Goal: Task Accomplishment & Management: Manage account settings

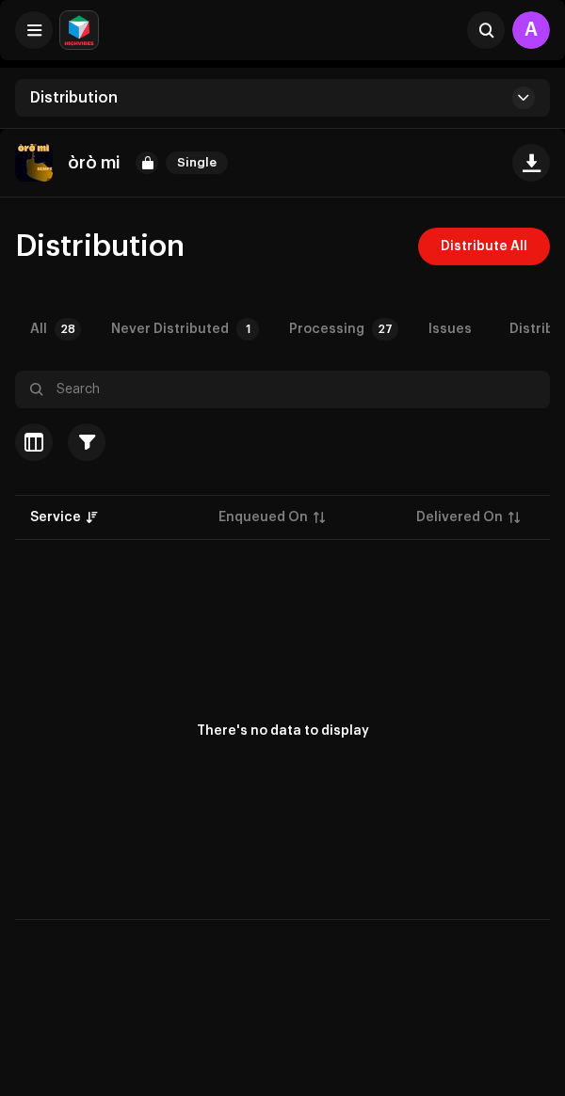
click at [62, 325] on p-badge "28" at bounding box center [68, 329] width 26 height 23
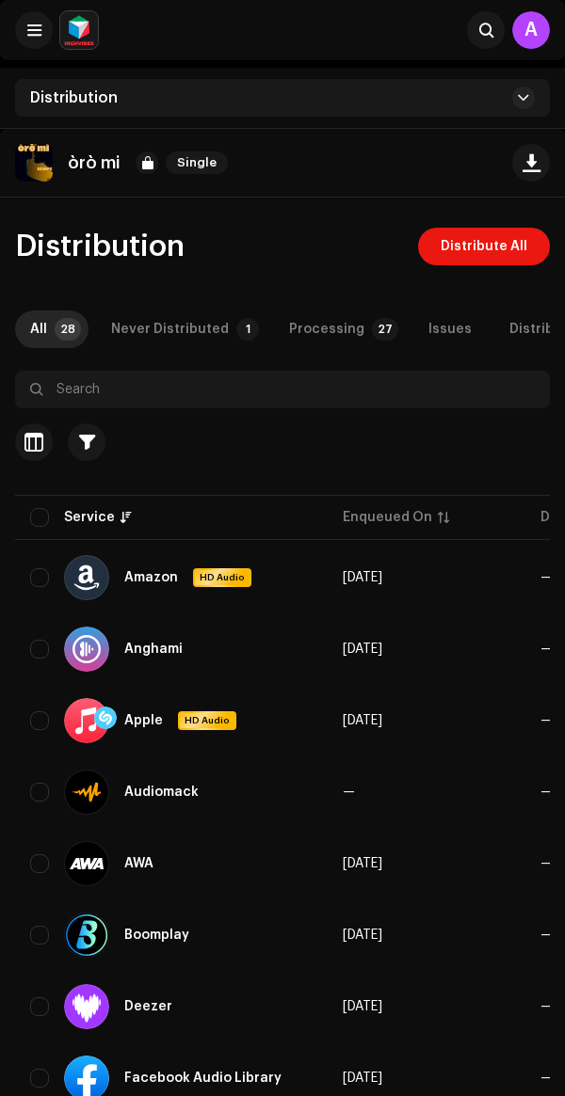
click at [188, 331] on div "Never Distributed" at bounding box center [170, 330] width 118 height 38
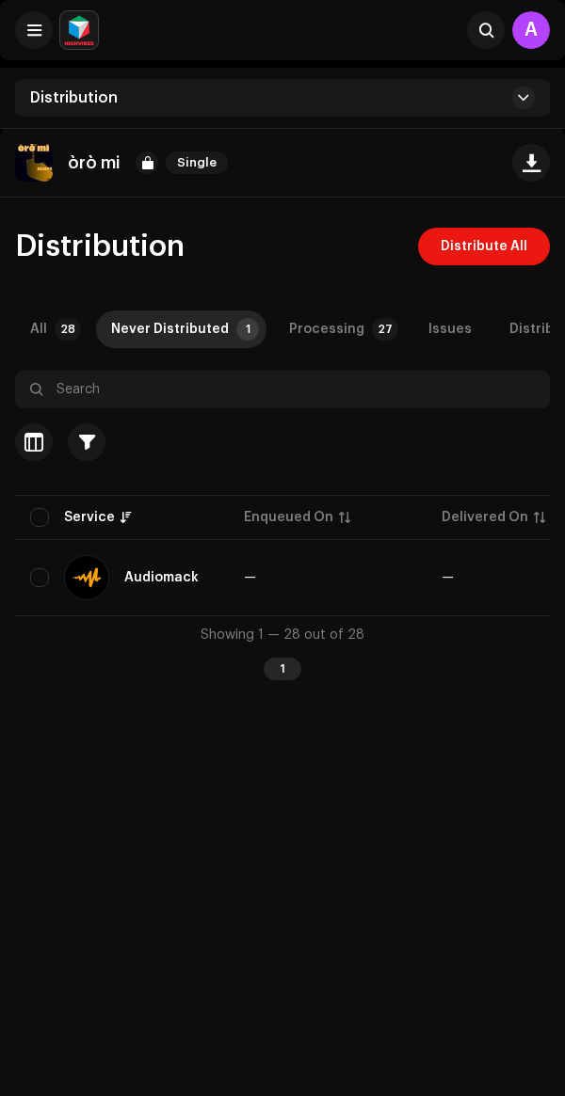
click at [334, 315] on div "Processing" at bounding box center [326, 330] width 75 height 38
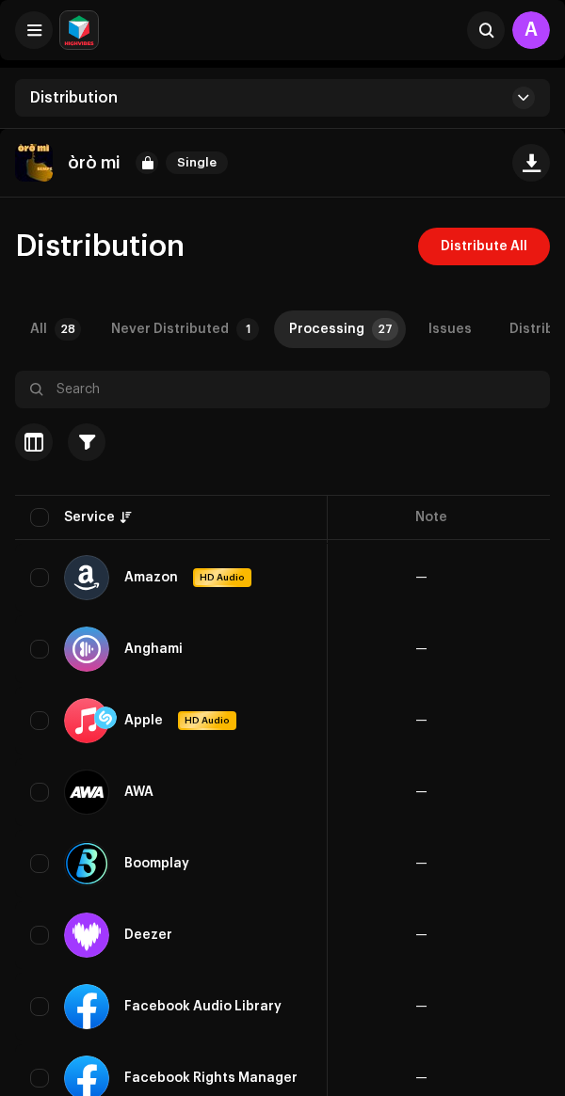
scroll to position [0, 617]
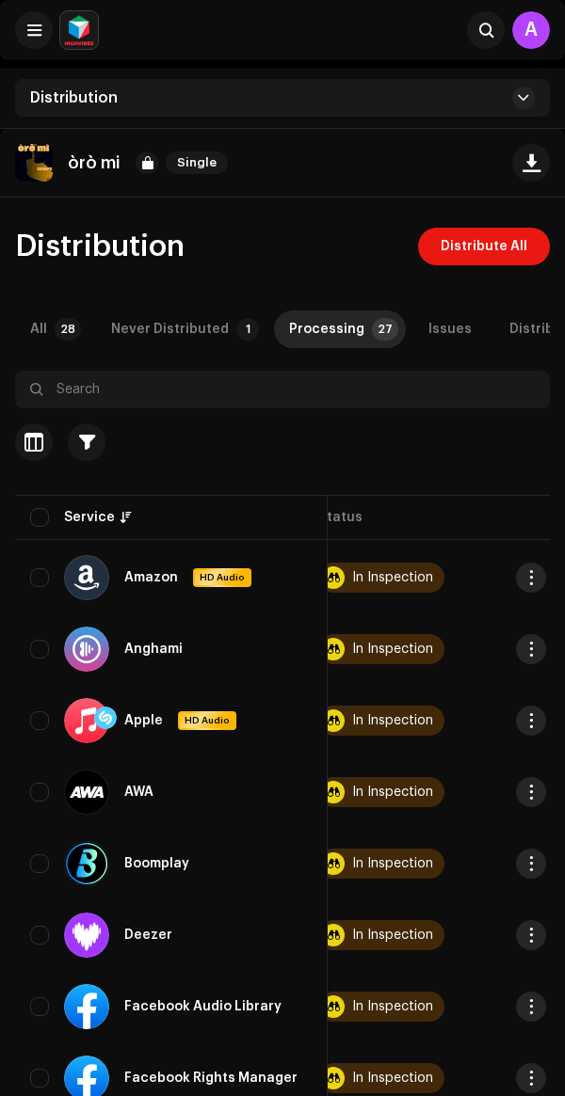
click at [508, 193] on div "òrò mi Single" at bounding box center [282, 163] width 565 height 69
click at [503, 238] on span "Distribute All" at bounding box center [483, 247] width 87 height 38
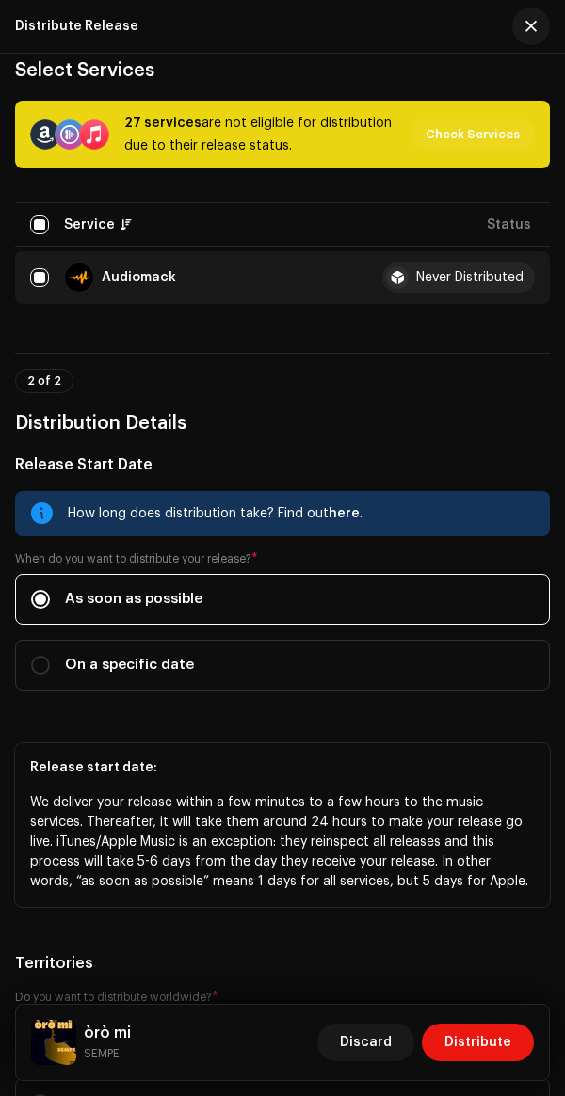
scroll to position [0, 0]
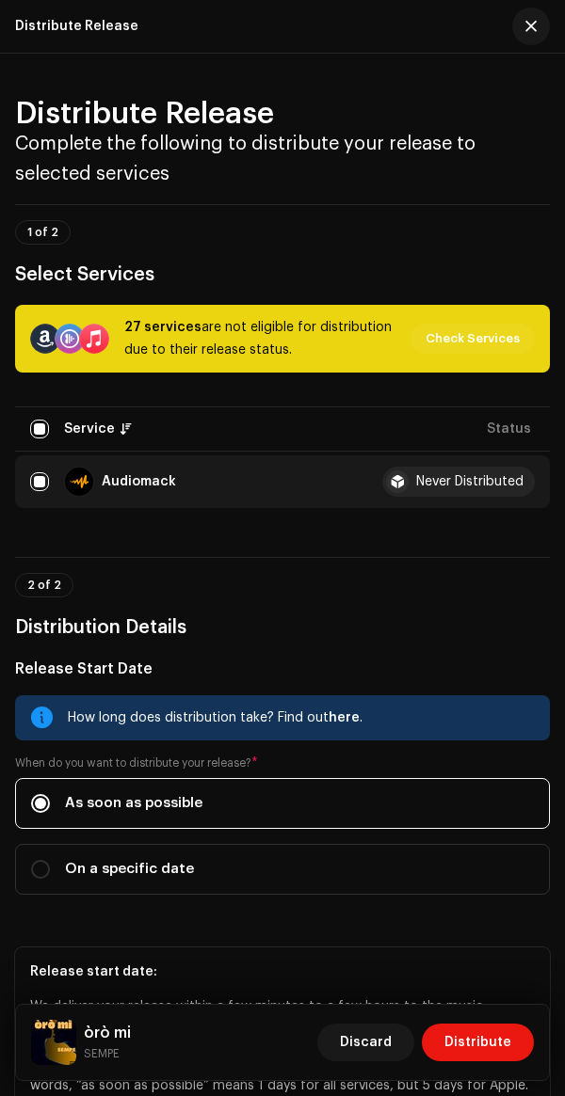
click at [530, 30] on span "button" at bounding box center [530, 26] width 11 height 15
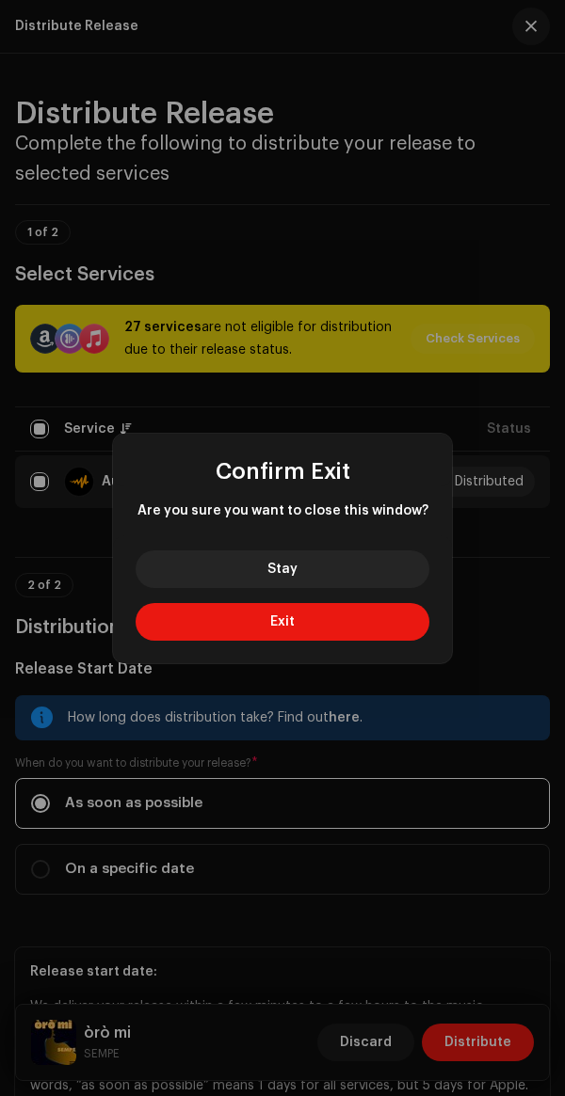
click at [363, 618] on button "Exit" at bounding box center [283, 622] width 294 height 38
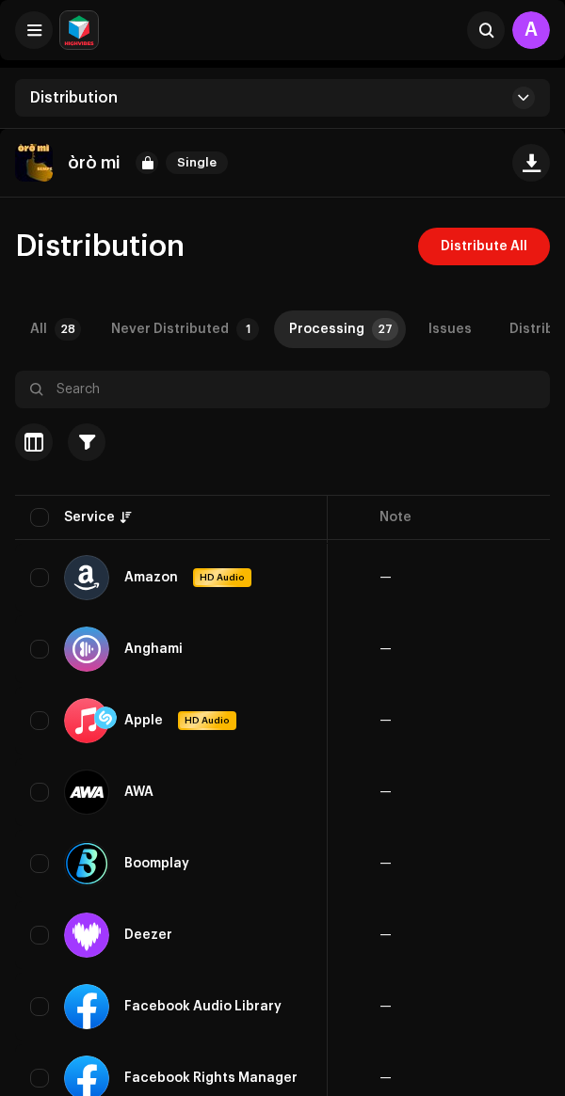
scroll to position [0, 331]
click at [520, 98] on span at bounding box center [523, 97] width 11 height 15
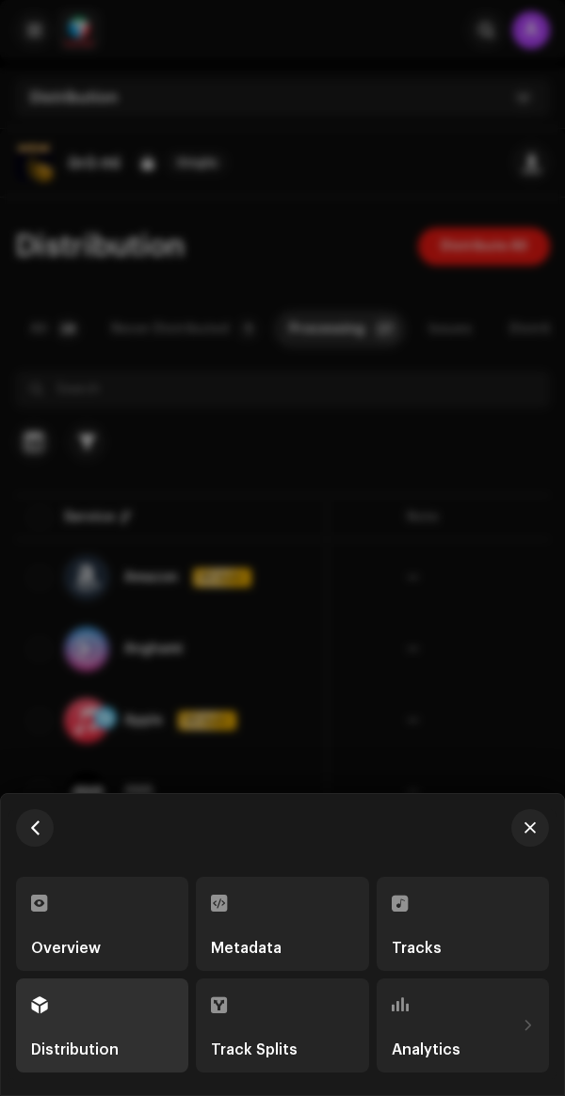
click at [108, 904] on div "Overview" at bounding box center [102, 924] width 142 height 64
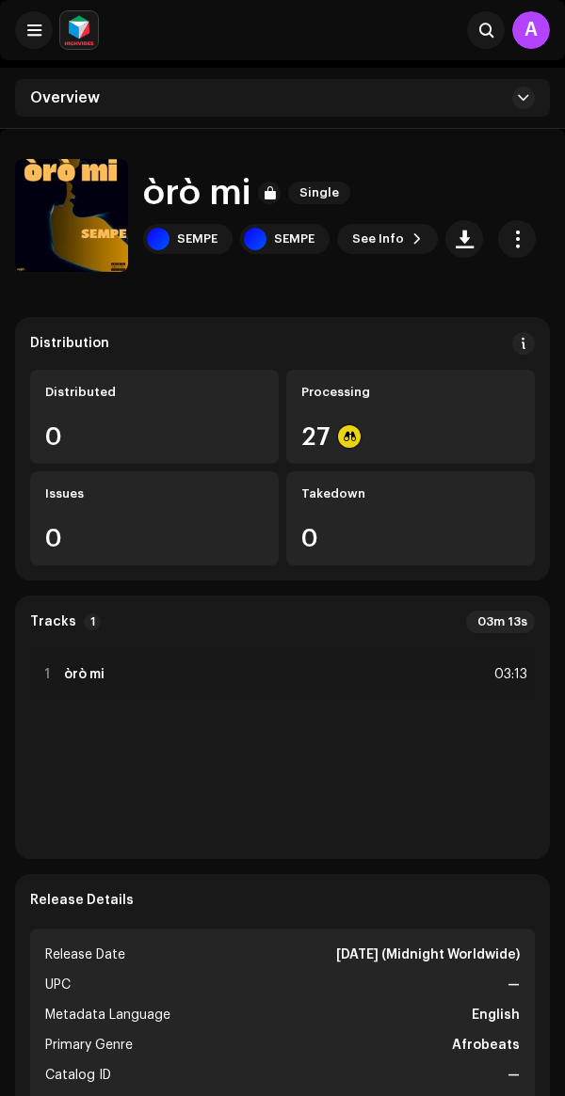
click at [40, 35] on span at bounding box center [34, 30] width 14 height 15
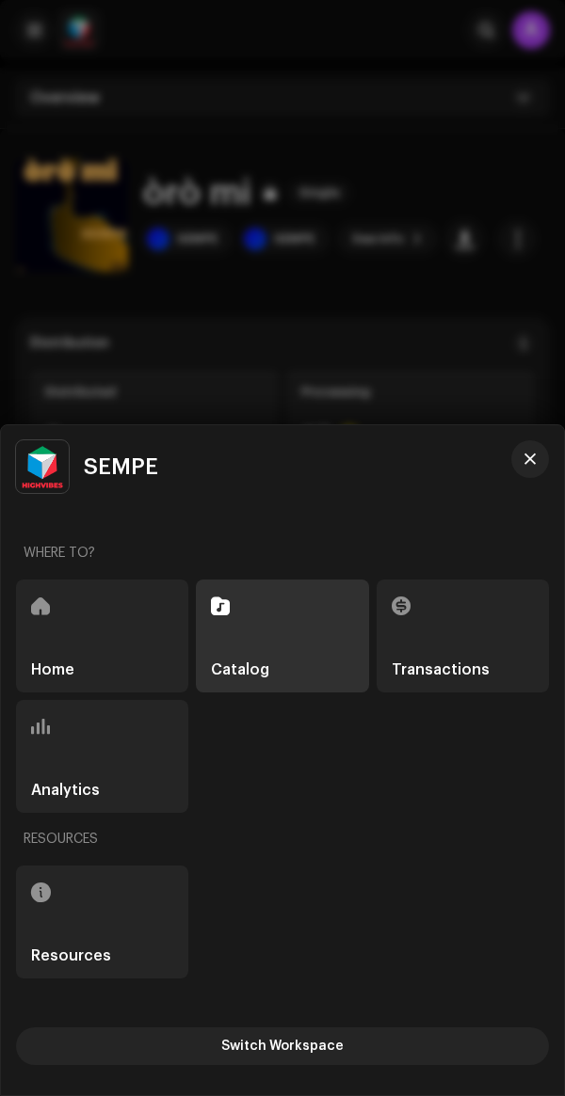
click at [107, 755] on div "Analytics" at bounding box center [102, 756] width 172 height 113
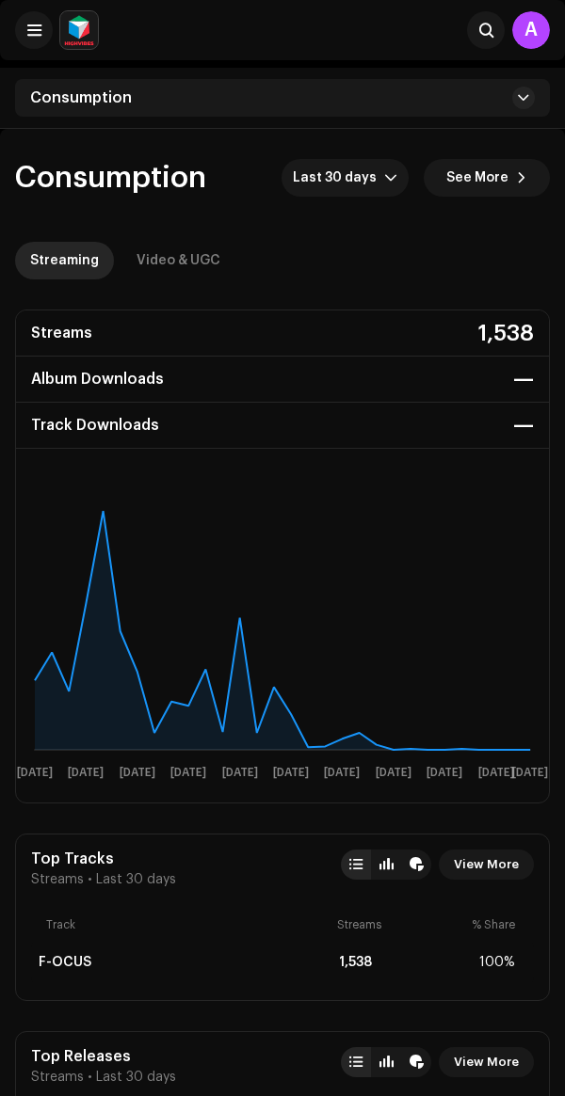
click at [331, 173] on span "Last 30 days" at bounding box center [338, 178] width 91 height 38
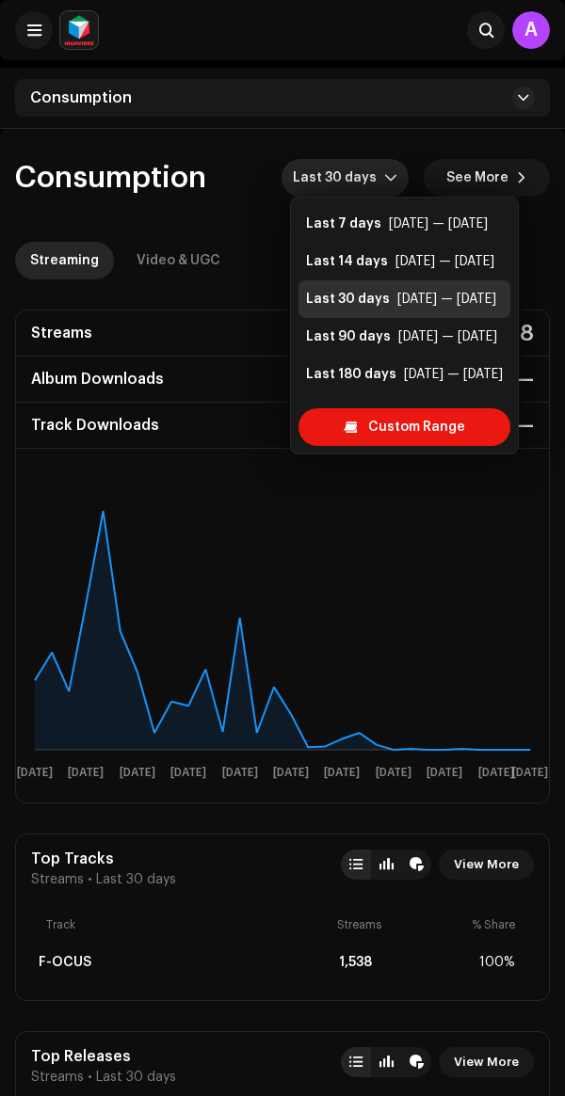
click at [437, 376] on div "Apr 9 — Oct 5" at bounding box center [453, 374] width 99 height 19
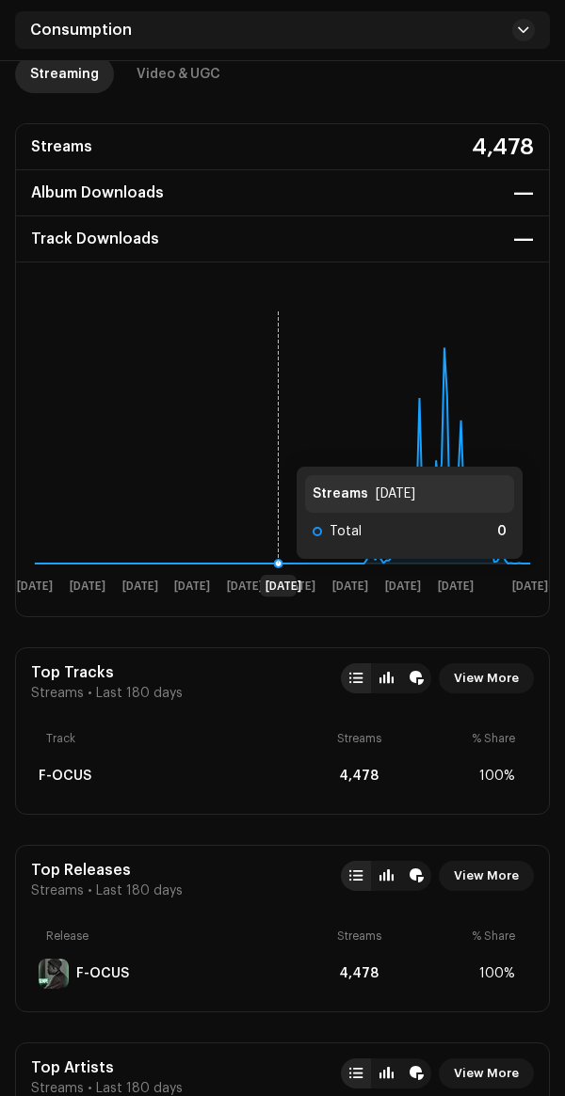
scroll to position [184, 0]
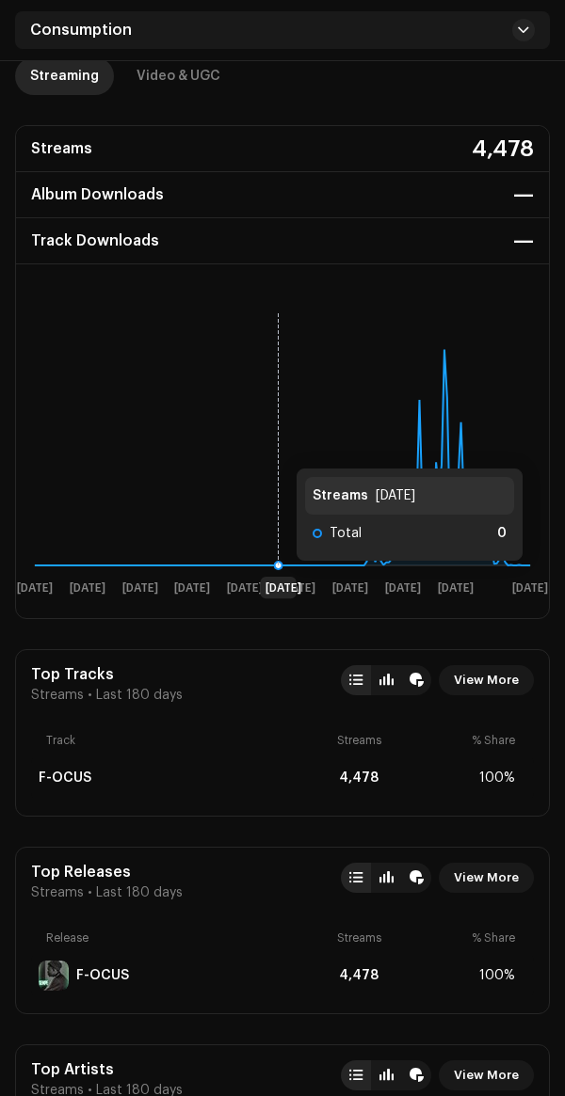
click at [249, 234] on div "Track Downloads —" at bounding box center [282, 241] width 533 height 46
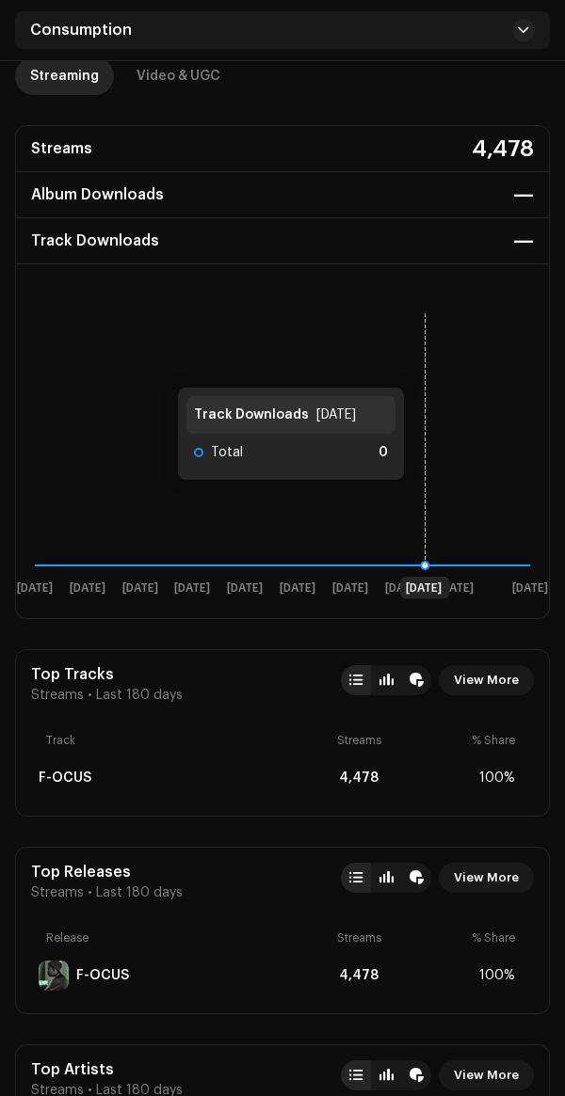
scroll to position [0, 0]
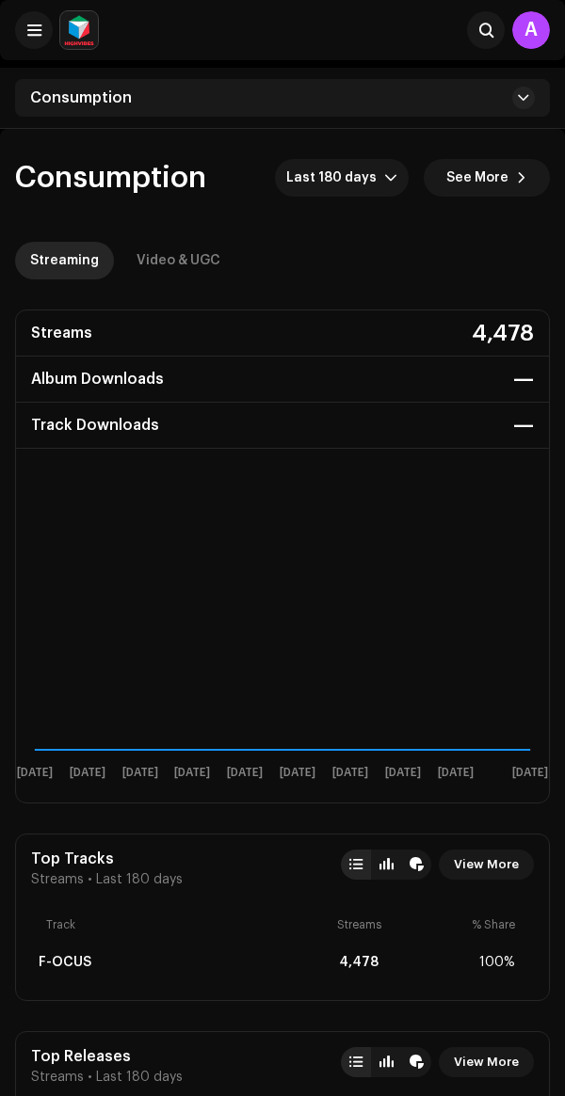
click at [198, 256] on div "Video & UGC" at bounding box center [178, 261] width 84 height 38
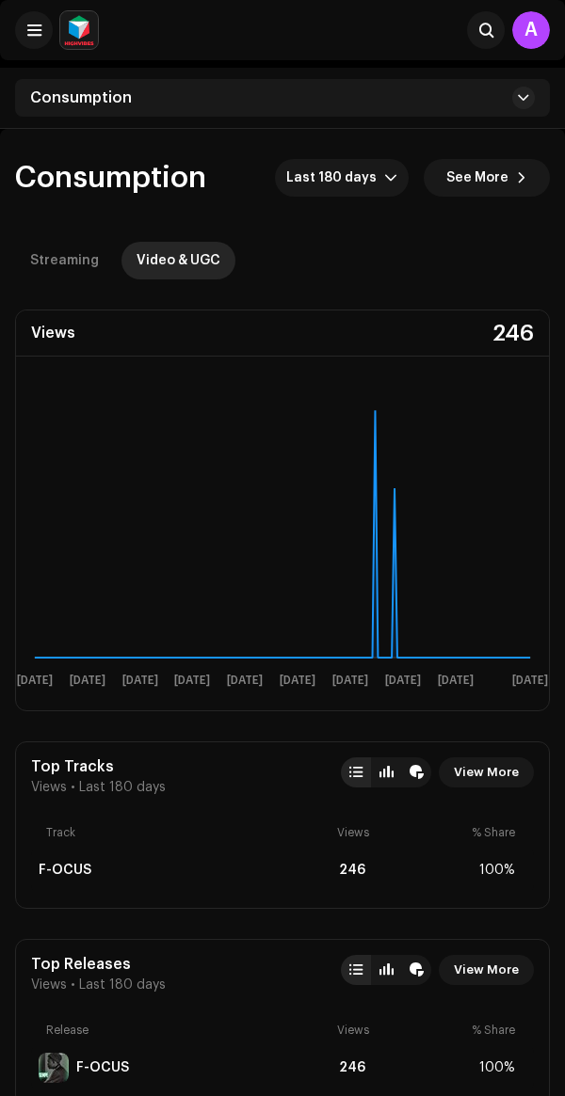
click at [525, 177] on span at bounding box center [521, 177] width 11 height 15
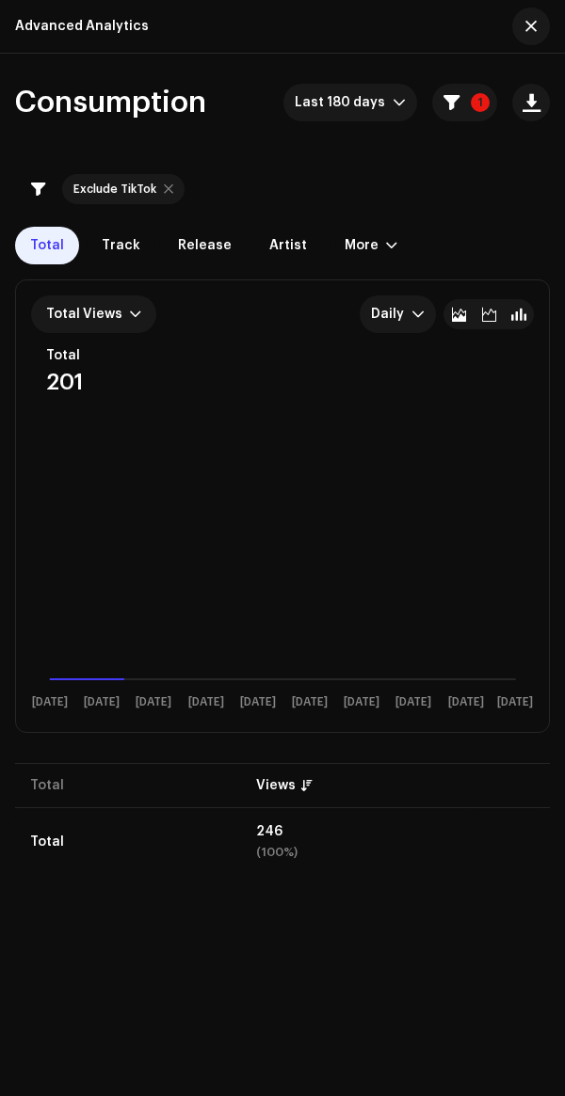
click at [165, 188] on div at bounding box center [168, 189] width 9 height 15
checkbox input "false"
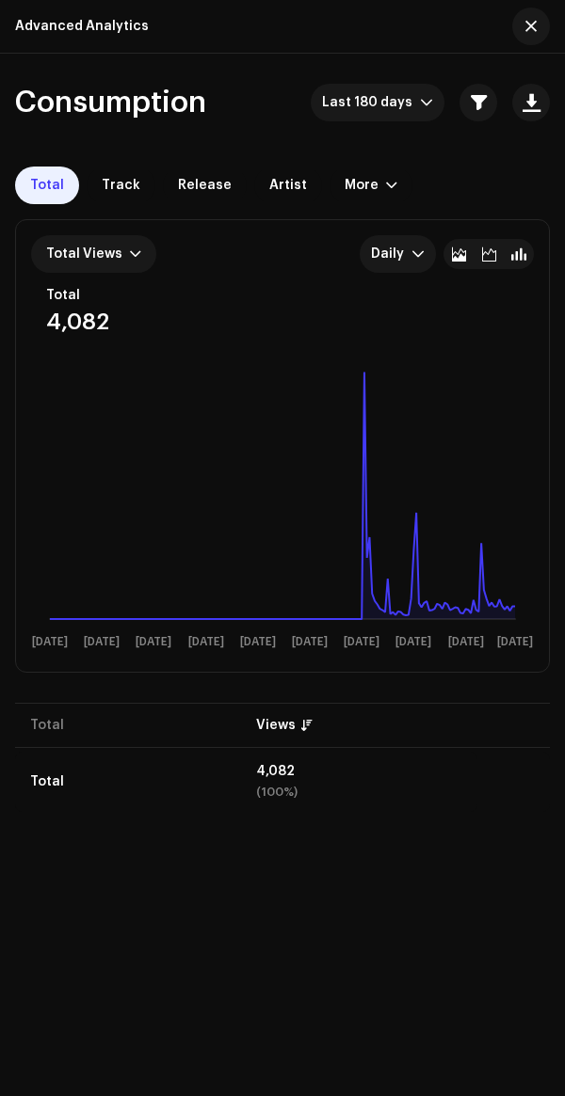
click at [123, 182] on span "Track" at bounding box center [121, 185] width 39 height 15
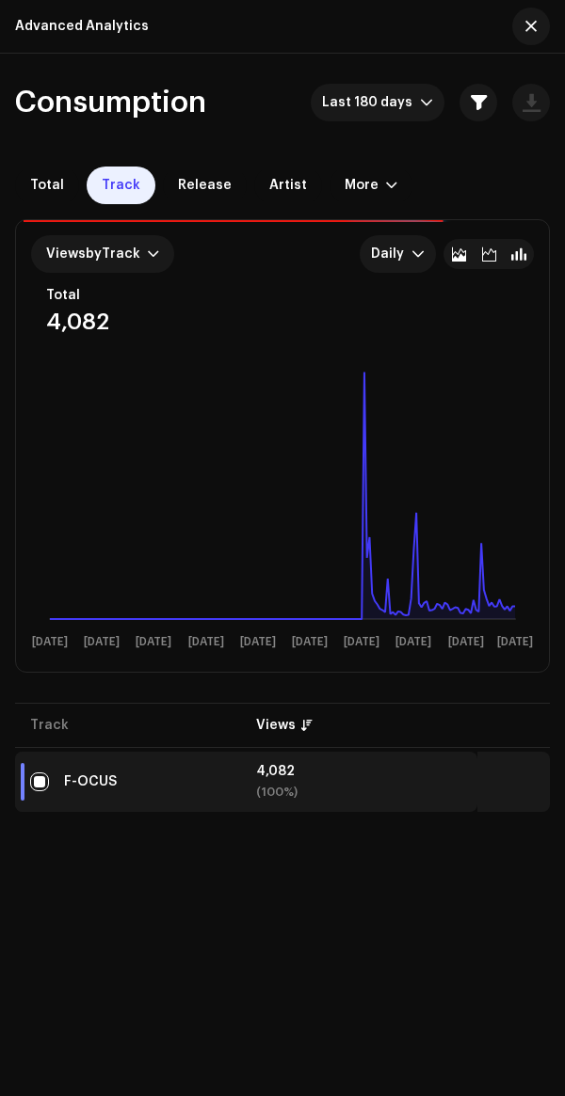
click at [193, 178] on span "Release" at bounding box center [205, 185] width 54 height 15
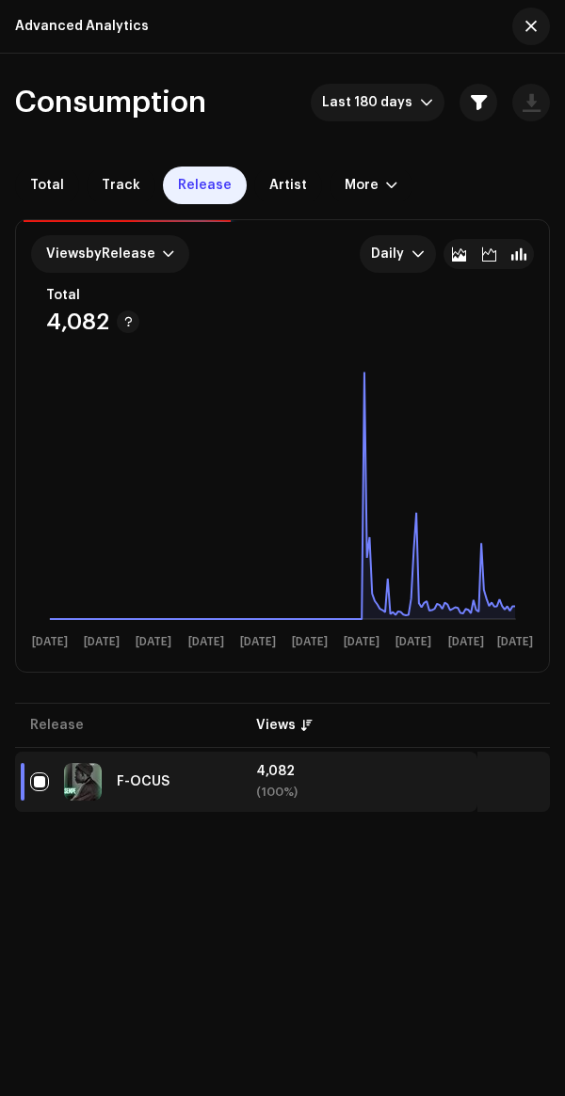
click at [293, 793] on div "(100%)" at bounding box center [359, 792] width 207 height 13
click at [269, 187] on span "Artist" at bounding box center [288, 185] width 38 height 15
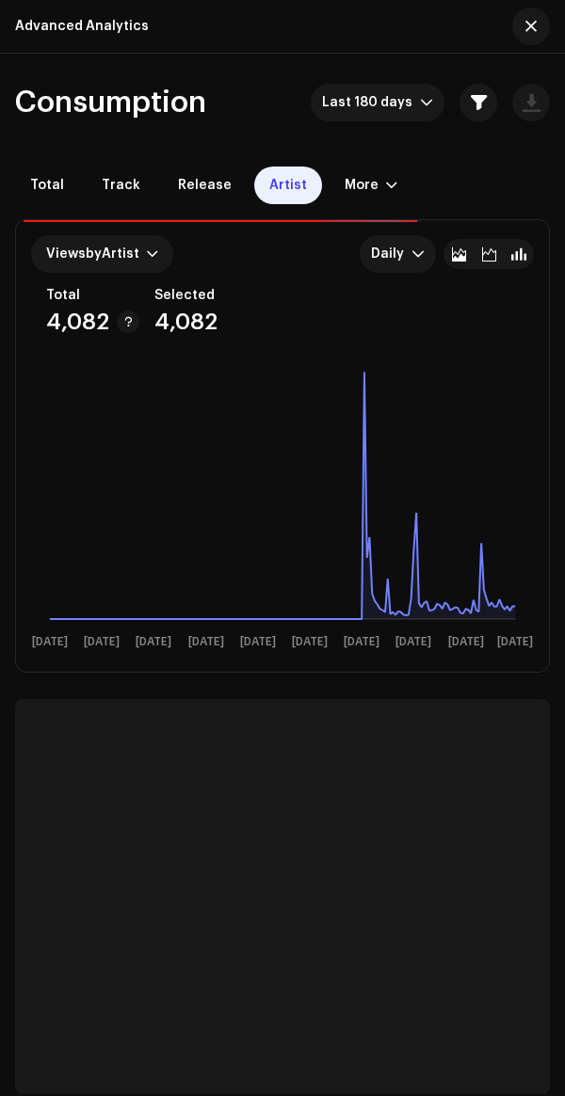
click at [124, 249] on span "Views by Artist" at bounding box center [92, 254] width 93 height 13
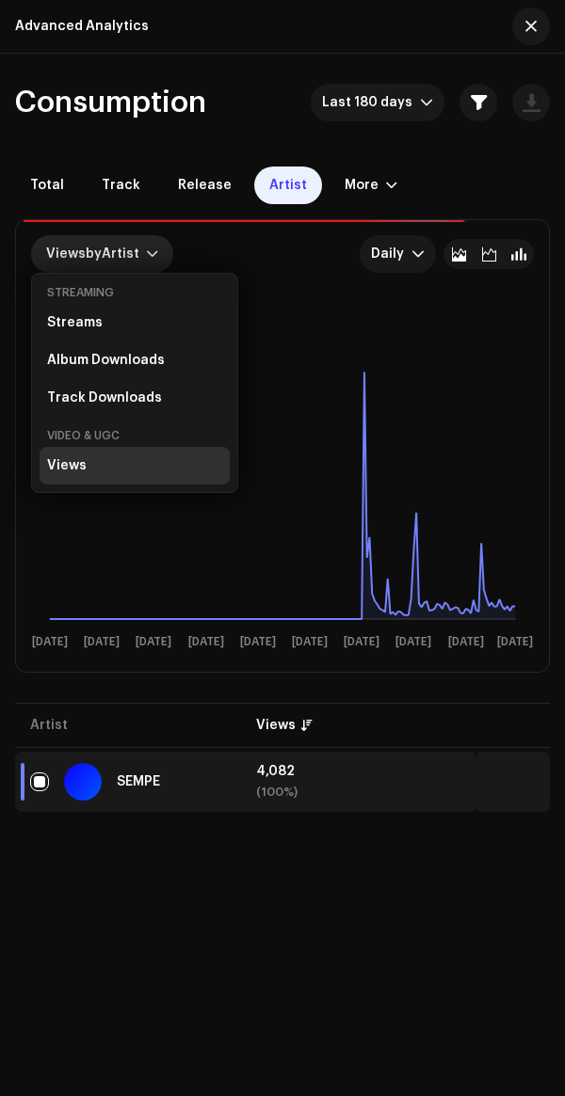
click at [261, 980] on div "Consumption Last 180 days Total Track Release Artist More Filters Exclude TikTo…" at bounding box center [282, 575] width 565 height 1043
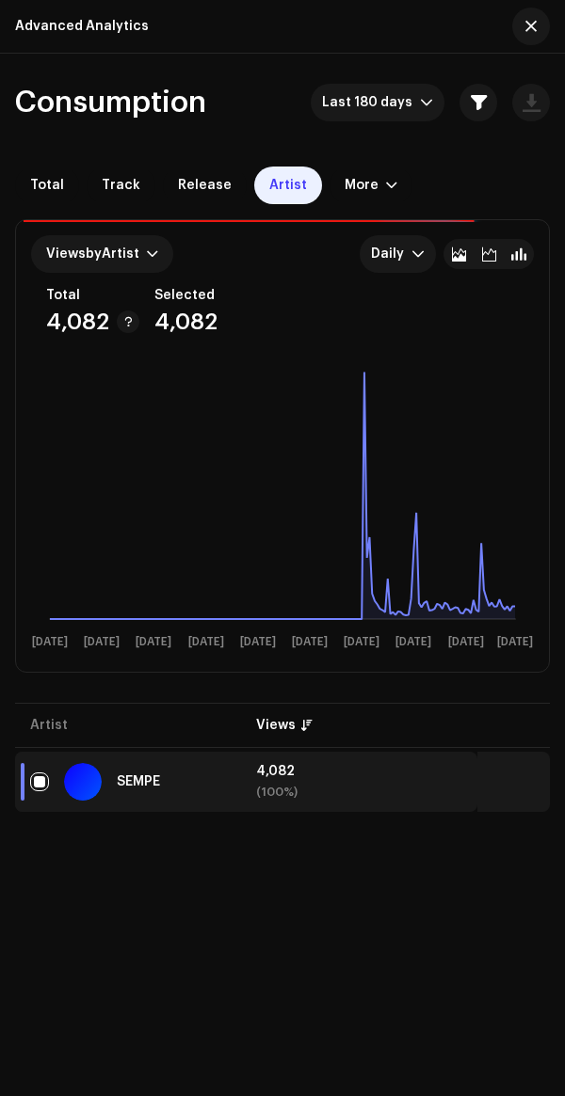
click at [355, 180] on div "More" at bounding box center [361, 185] width 34 height 15
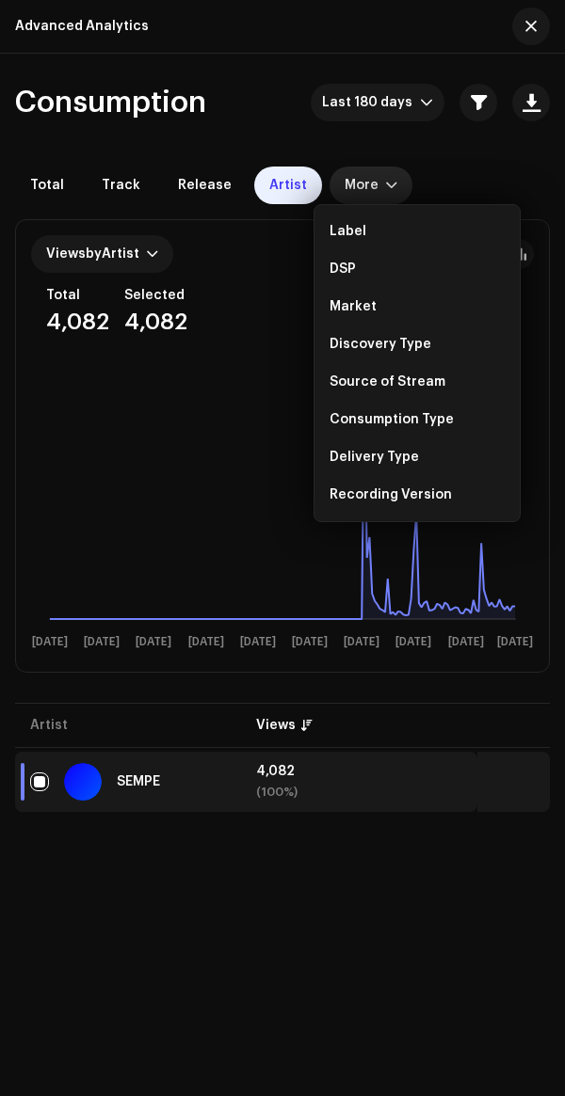
click at [273, 992] on div "Consumption Last 180 days Total Track Release Artist More Filters Exclude TikTo…" at bounding box center [282, 575] width 565 height 1043
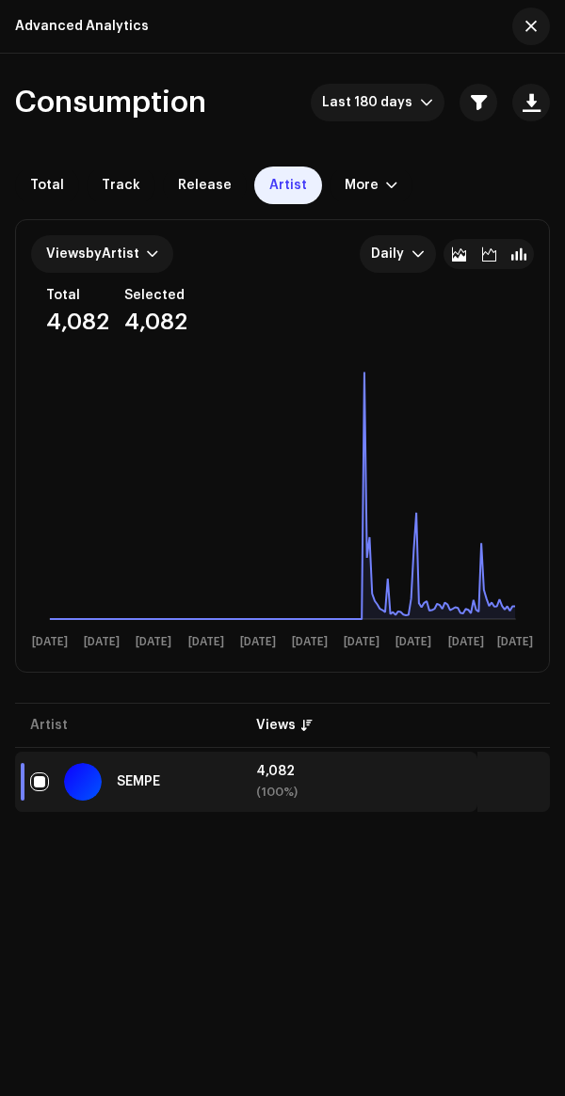
click at [530, 20] on span "button" at bounding box center [530, 26] width 11 height 15
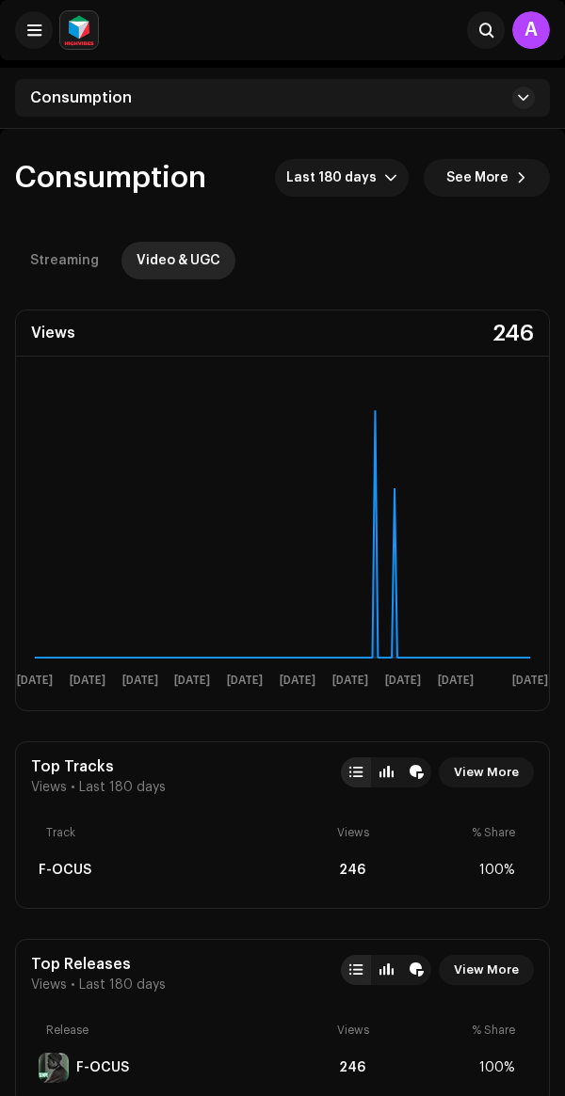
click at [517, 108] on div "Consumption" at bounding box center [282, 98] width 535 height 38
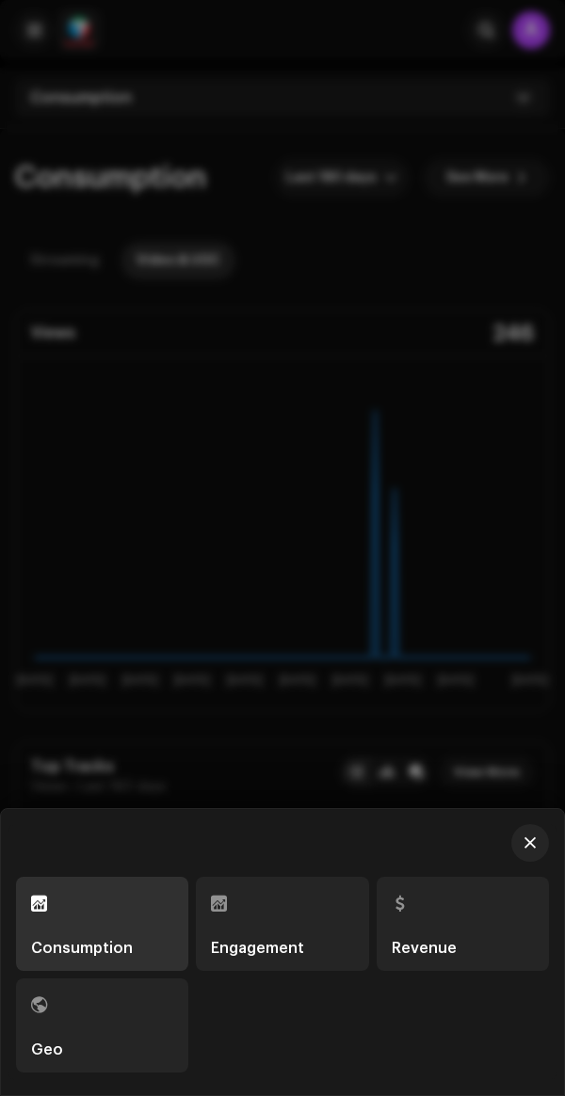
click at [273, 692] on div at bounding box center [282, 548] width 565 height 1096
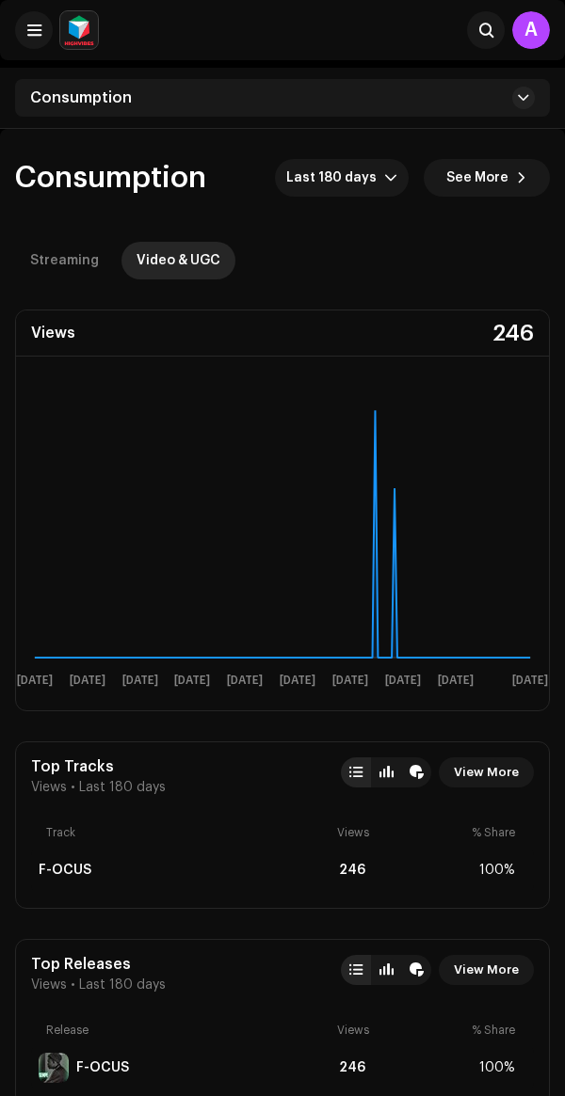
click at [37, 26] on span at bounding box center [34, 30] width 14 height 15
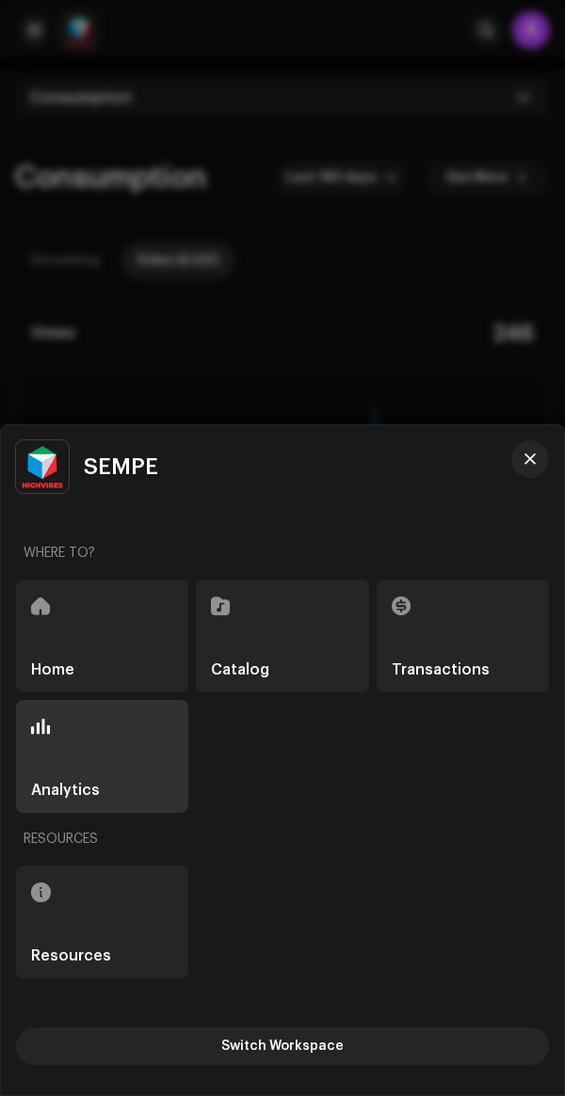
click at [127, 651] on div "Home" at bounding box center [102, 636] width 172 height 113
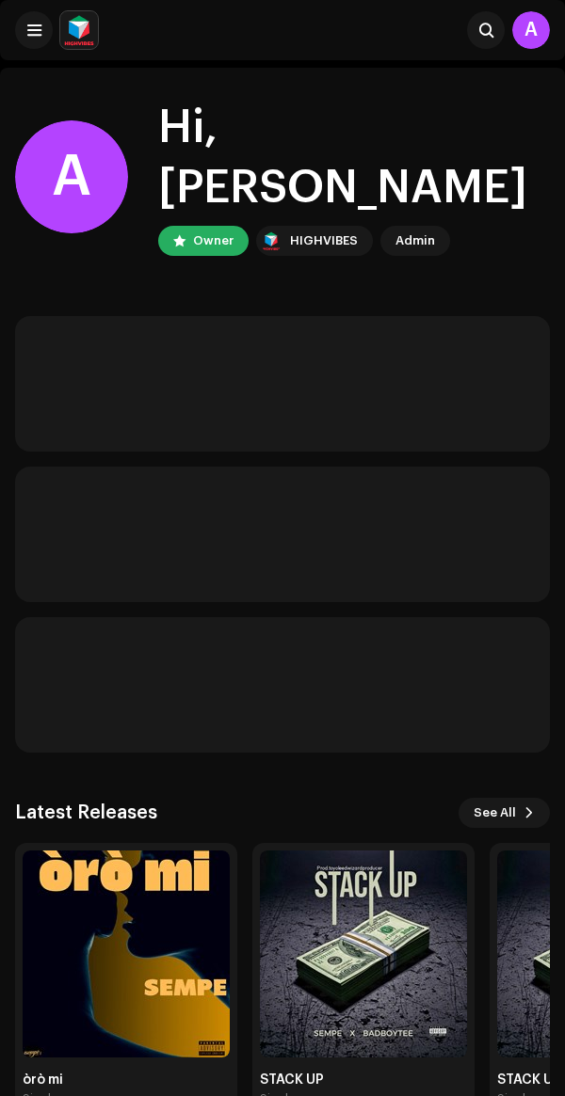
scroll to position [67, 0]
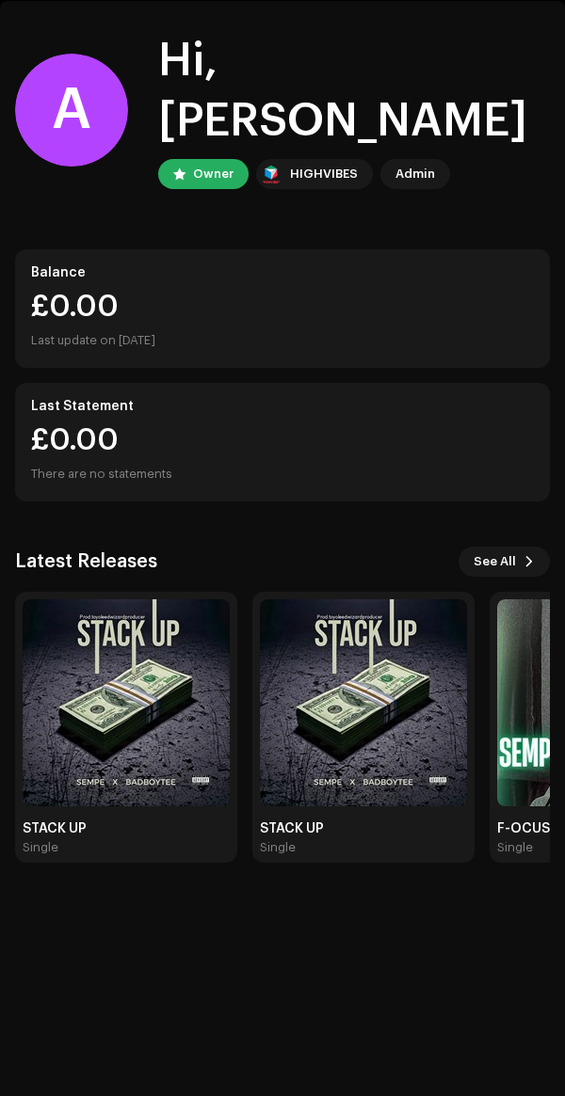
click at [141, 710] on img at bounding box center [126, 703] width 207 height 207
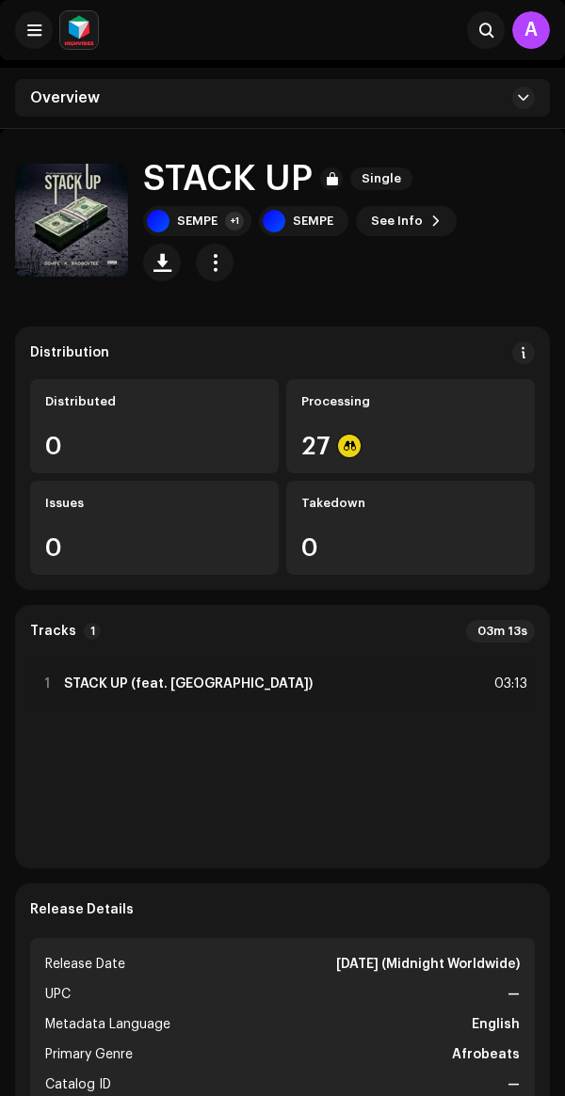
click at [179, 754] on div "1 STACK UP (feat. BADBOYTEE) 03:13" at bounding box center [282, 756] width 504 height 196
click at [527, 347] on span at bounding box center [523, 352] width 13 height 15
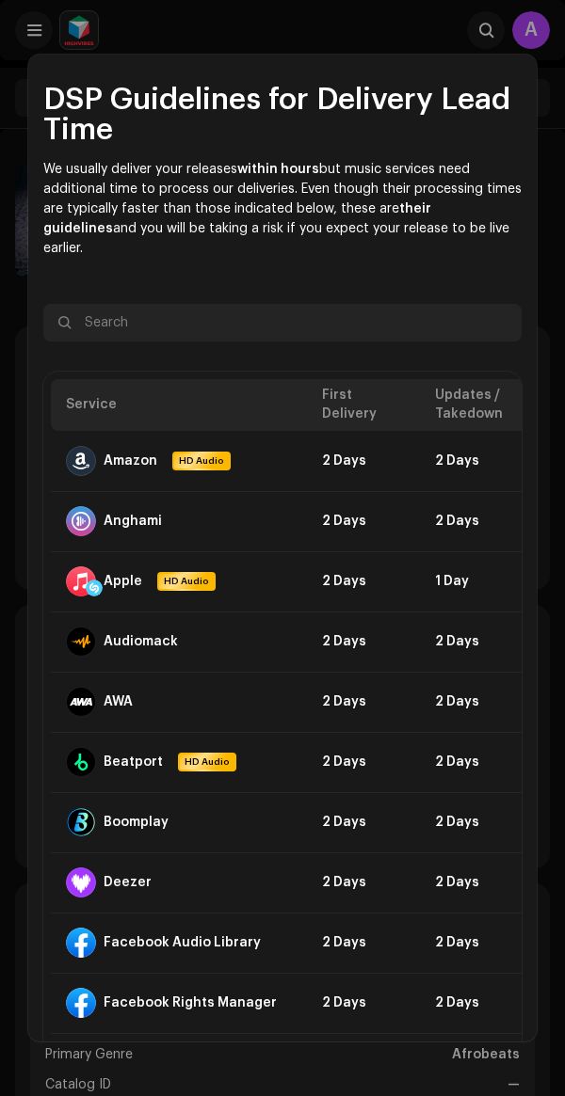
click at [379, 134] on h2 "DSP Guidelines for Delivery Lead Time" at bounding box center [282, 115] width 478 height 60
click at [385, 38] on div "DSP Guidelines for Delivery Lead Time We usually deliver your releases within h…" at bounding box center [282, 548] width 565 height 1096
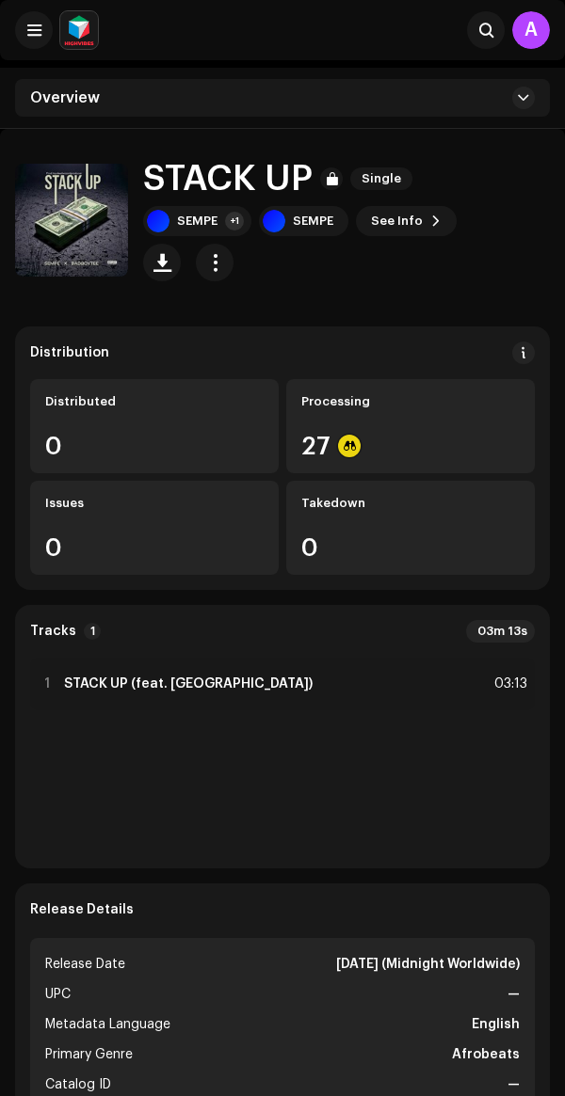
click at [224, 255] on span "button" at bounding box center [215, 262] width 18 height 15
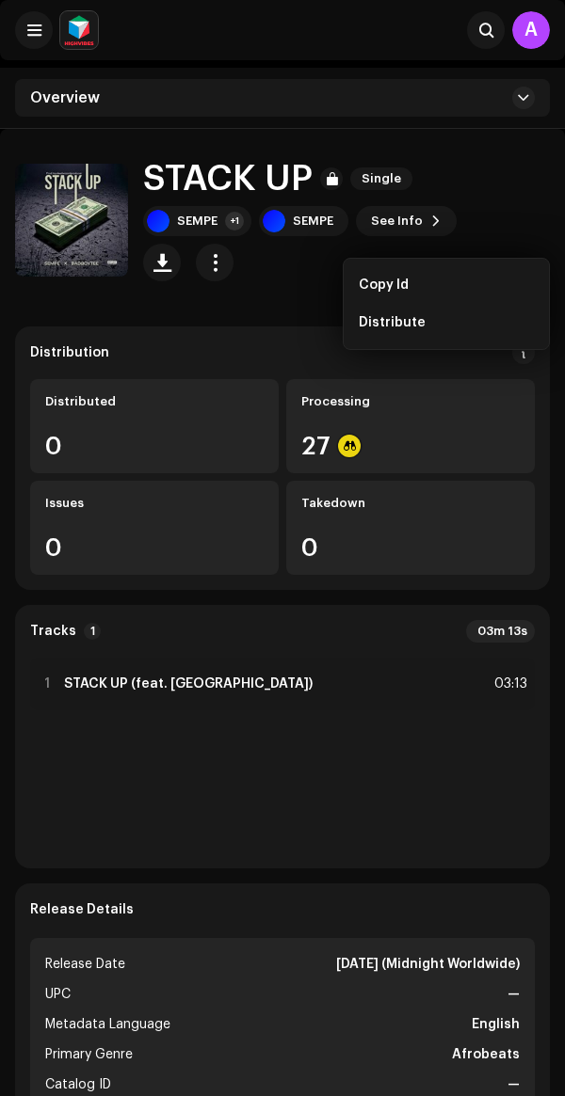
click at [488, 434] on div "27" at bounding box center [410, 446] width 218 height 24
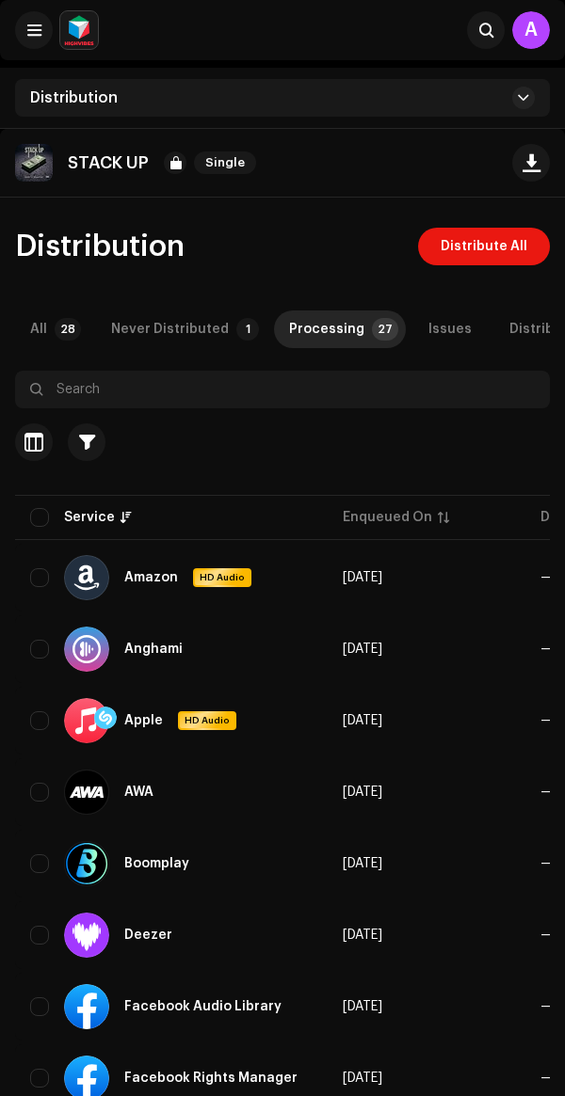
click at [42, 11] on div at bounding box center [56, 30] width 83 height 38
click at [49, 23] on button at bounding box center [34, 30] width 38 height 38
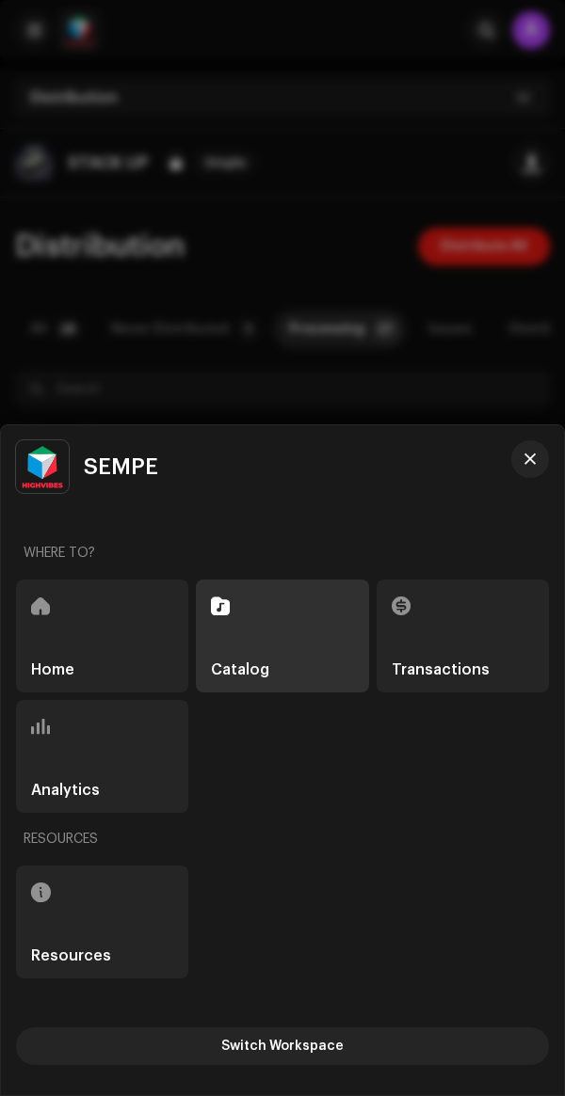
click at [238, 85] on div at bounding box center [282, 548] width 565 height 1096
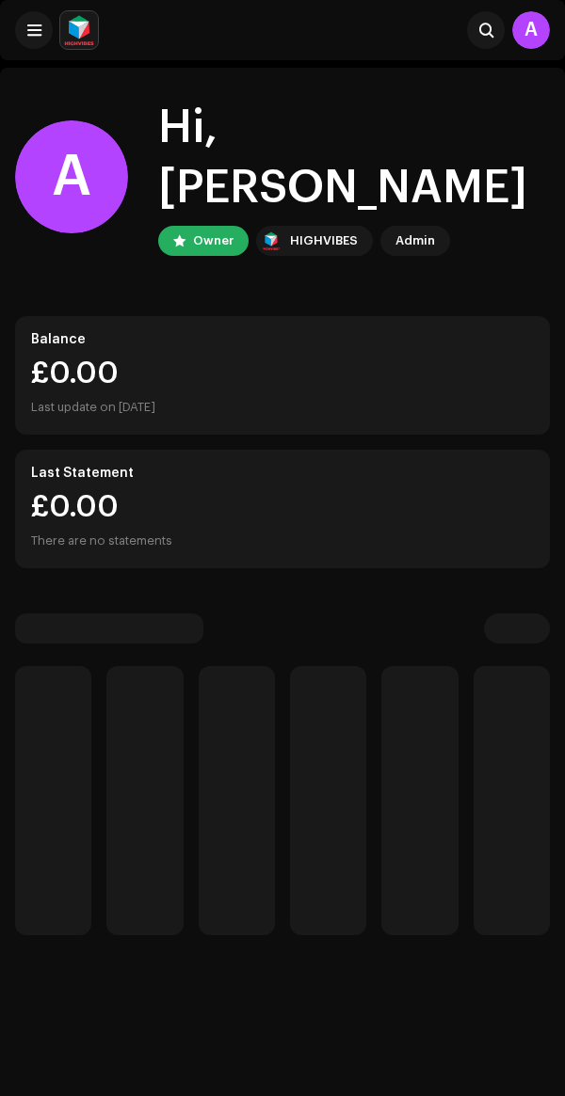
scroll to position [67, 0]
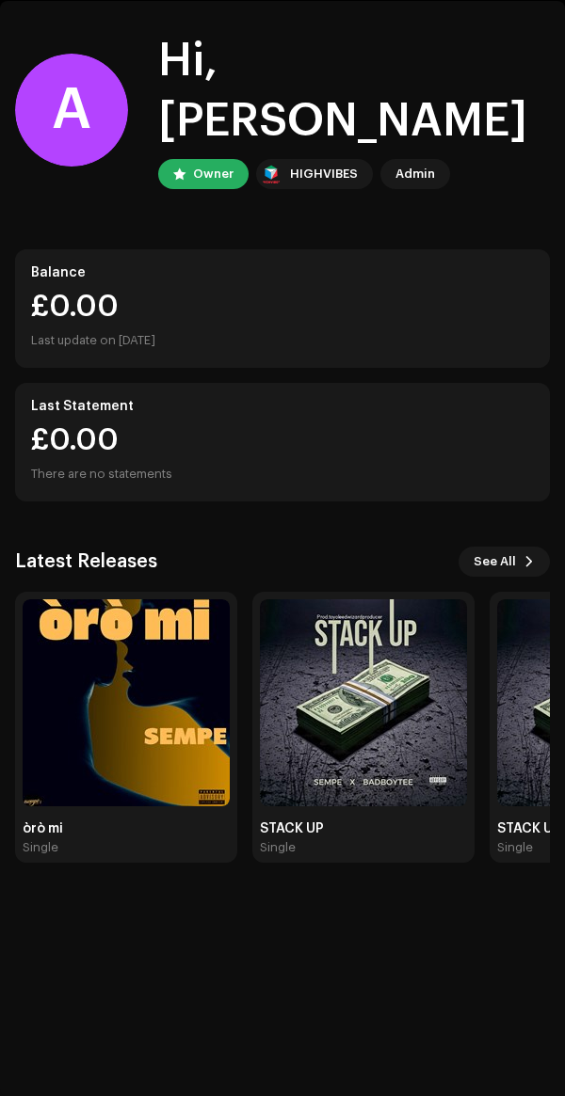
click at [387, 840] on div "Single" at bounding box center [363, 847] width 207 height 15
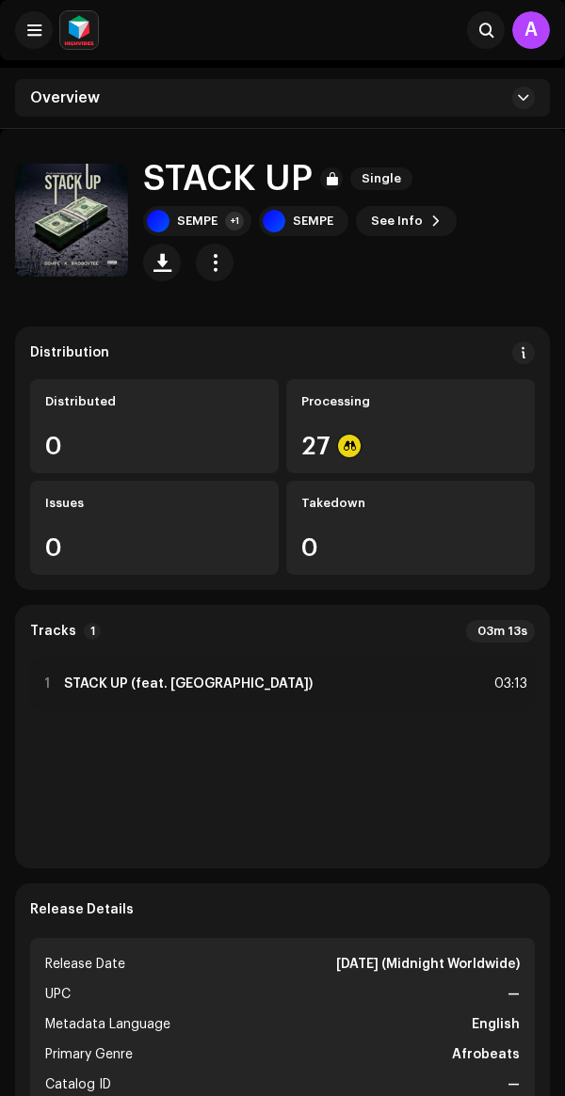
click at [258, 190] on h1 "STACK UP" at bounding box center [227, 179] width 169 height 40
click at [367, 797] on div "1 STACK UP (feat. BADBOYTEE) 03:13" at bounding box center [282, 756] width 504 height 196
click at [108, 202] on img at bounding box center [71, 220] width 113 height 113
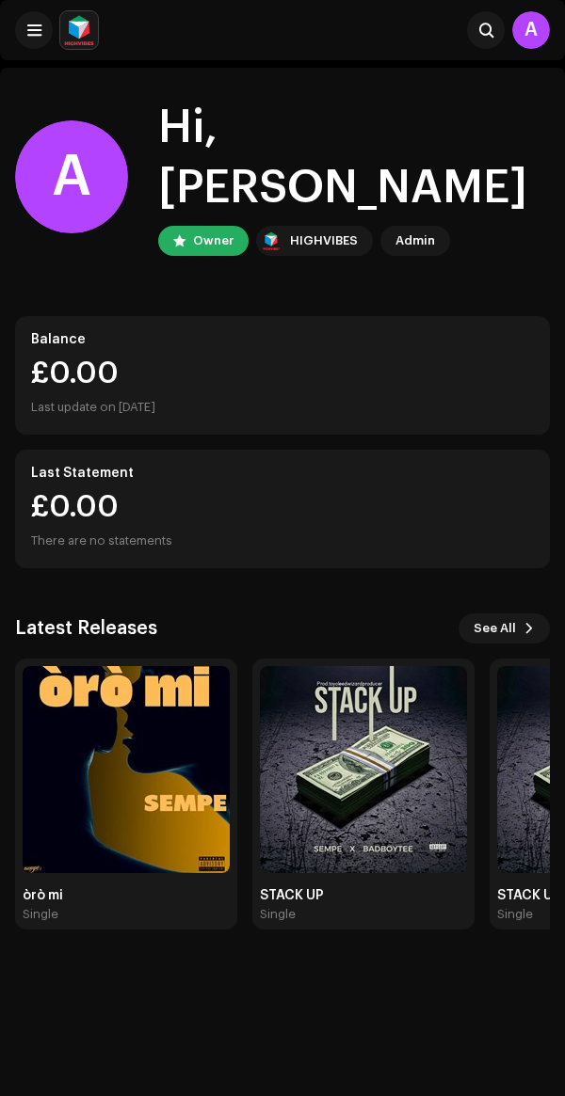
click at [208, 230] on div "Owner" at bounding box center [213, 241] width 40 height 23
click at [211, 230] on div "Owner" at bounding box center [213, 241] width 40 height 23
click at [215, 230] on div "Owner" at bounding box center [213, 241] width 40 height 23
click at [35, 24] on span at bounding box center [34, 30] width 14 height 15
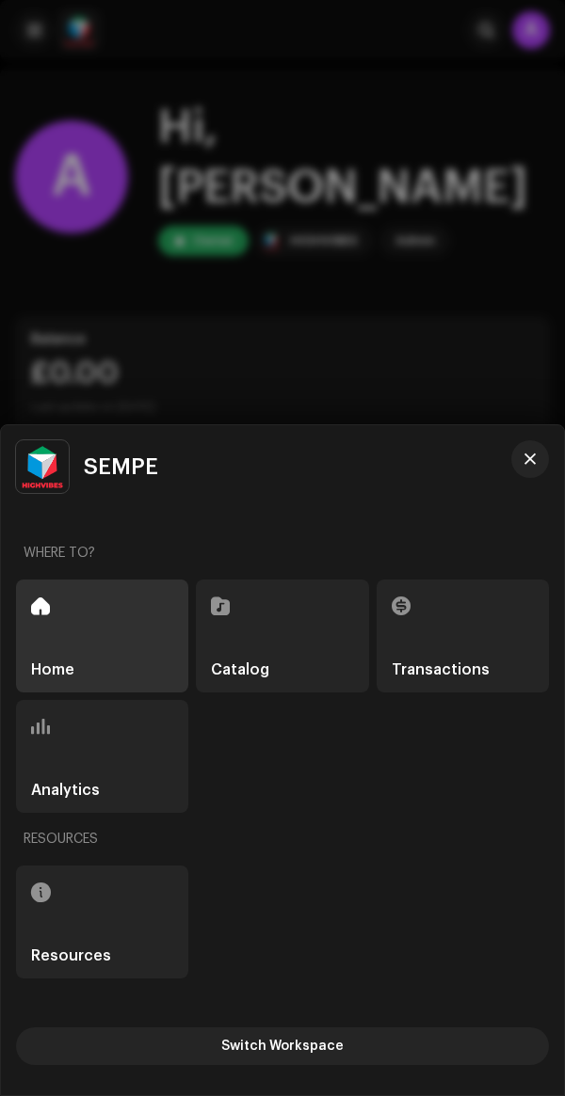
click at [259, 1035] on span "Switch Workspace" at bounding box center [282, 1047] width 122 height 38
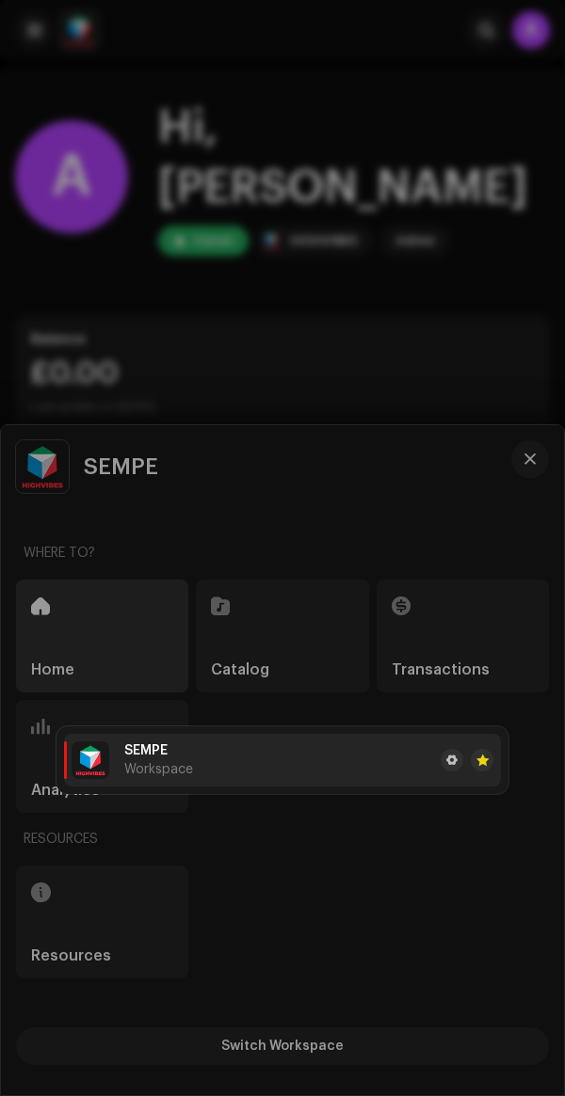
click at [293, 746] on li "SEMPE Workspace" at bounding box center [282, 760] width 437 height 53
click at [455, 760] on span at bounding box center [451, 760] width 11 height 15
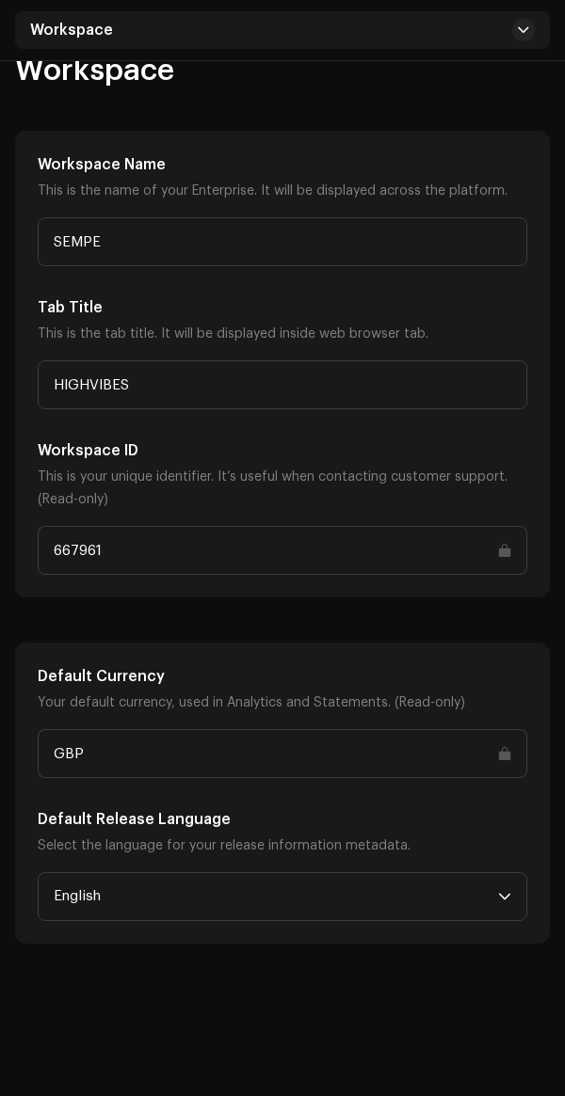
scroll to position [105, 0]
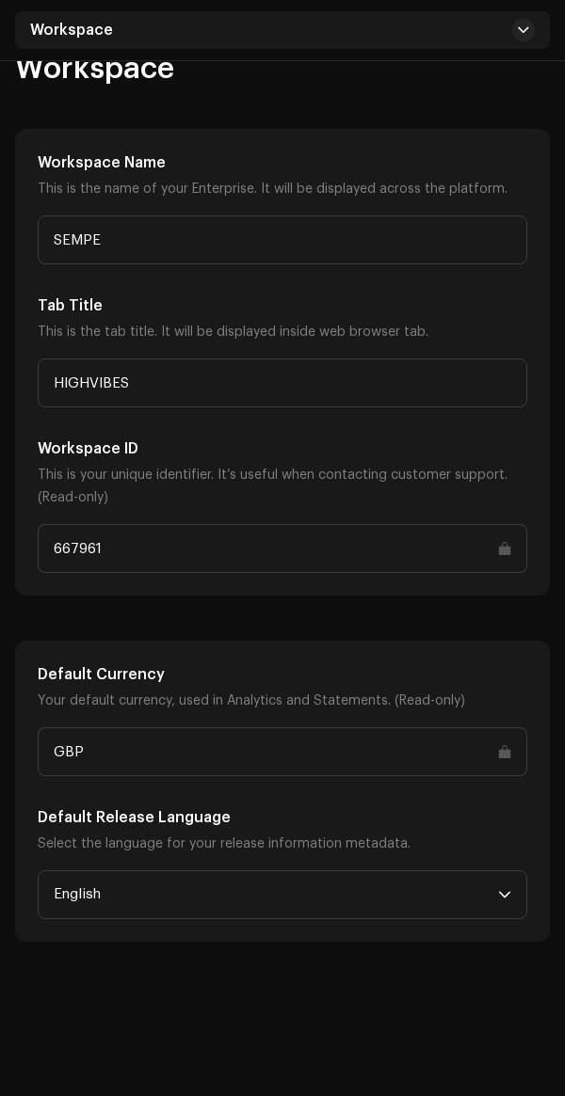
click at [367, 899] on span "English" at bounding box center [276, 895] width 444 height 47
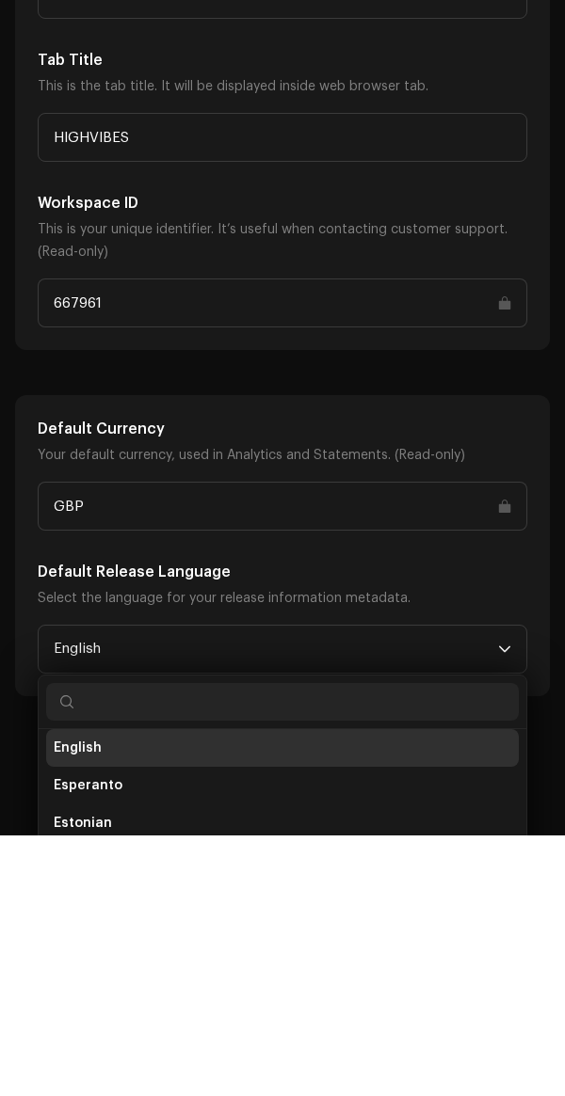
scroll to position [218, 0]
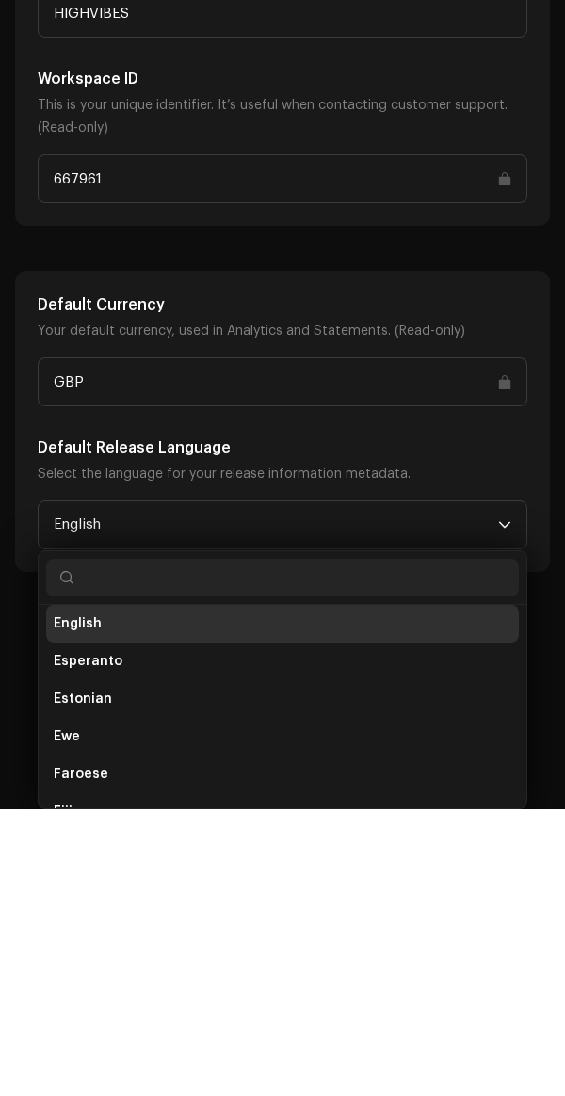
click at [345, 892] on li "English" at bounding box center [282, 911] width 472 height 38
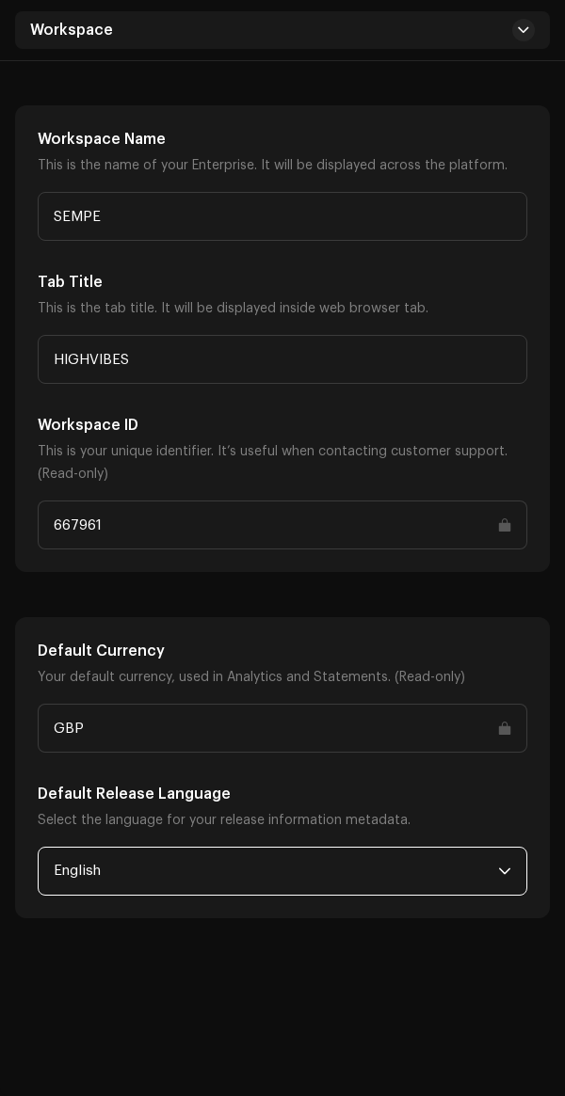
scroll to position [0, 0]
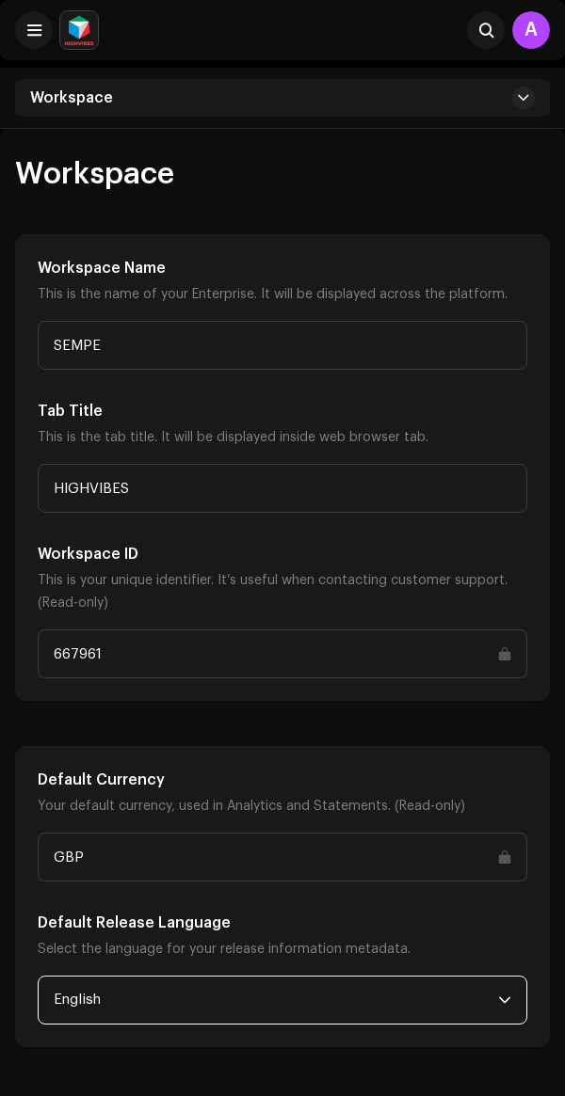
click at [192, 91] on div "Workspace" at bounding box center [282, 98] width 535 height 38
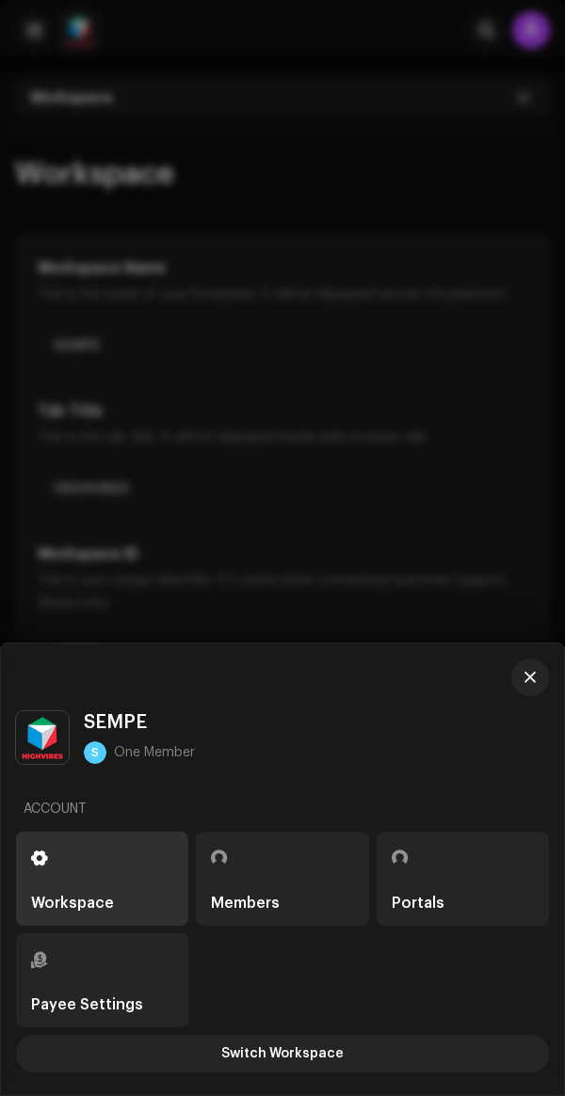
click at [135, 999] on div "Payee Settings" at bounding box center [87, 1005] width 112 height 15
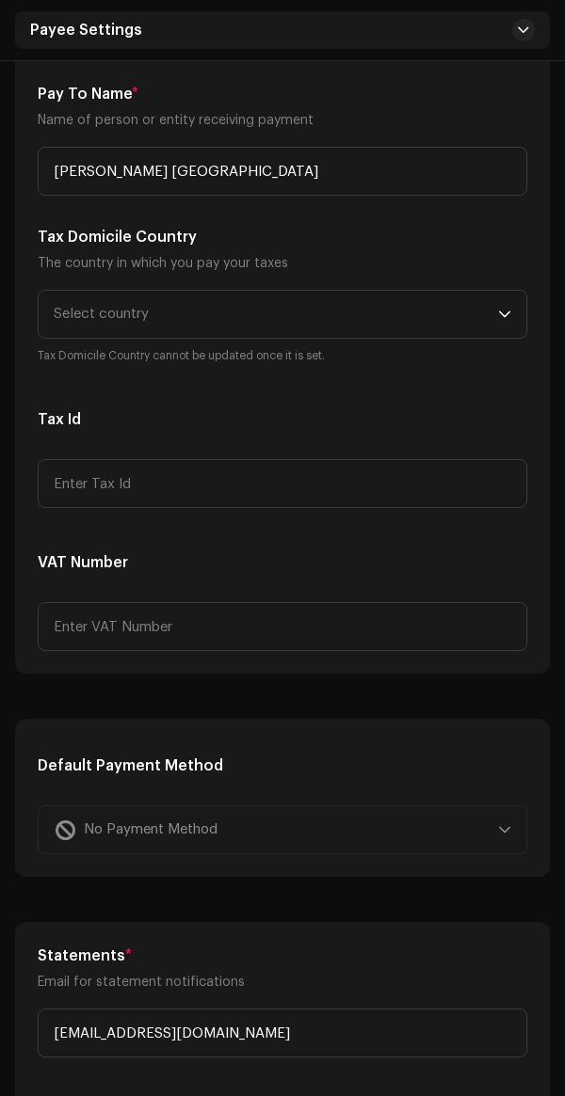
scroll to position [455, 0]
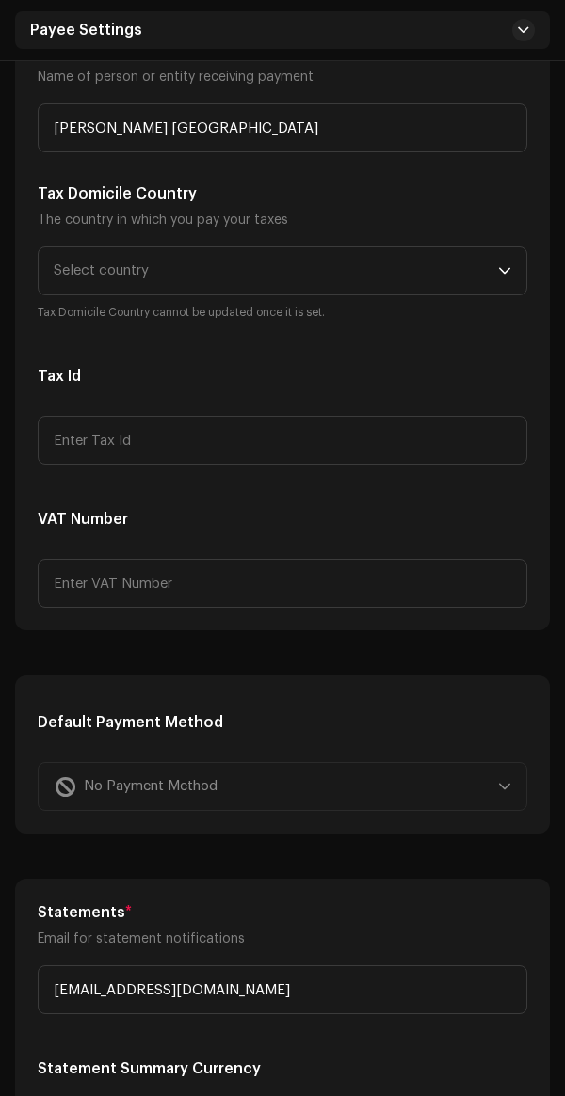
click at [371, 781] on div "No Payment Method" at bounding box center [282, 786] width 489 height 49
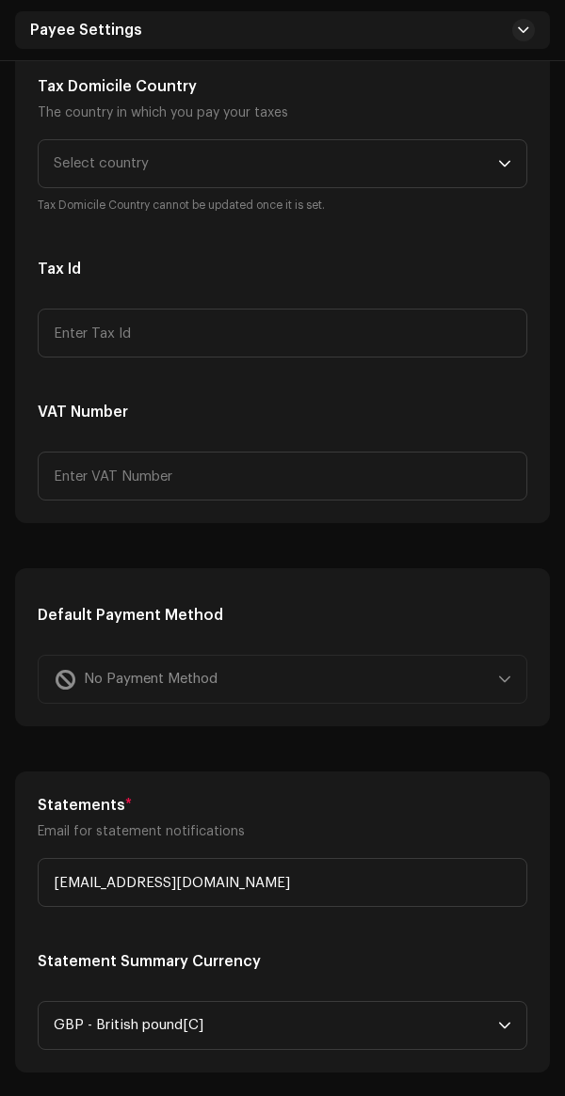
scroll to position [563, 0]
click at [504, 1022] on icon "dropdown trigger" at bounding box center [504, 1024] width 13 height 13
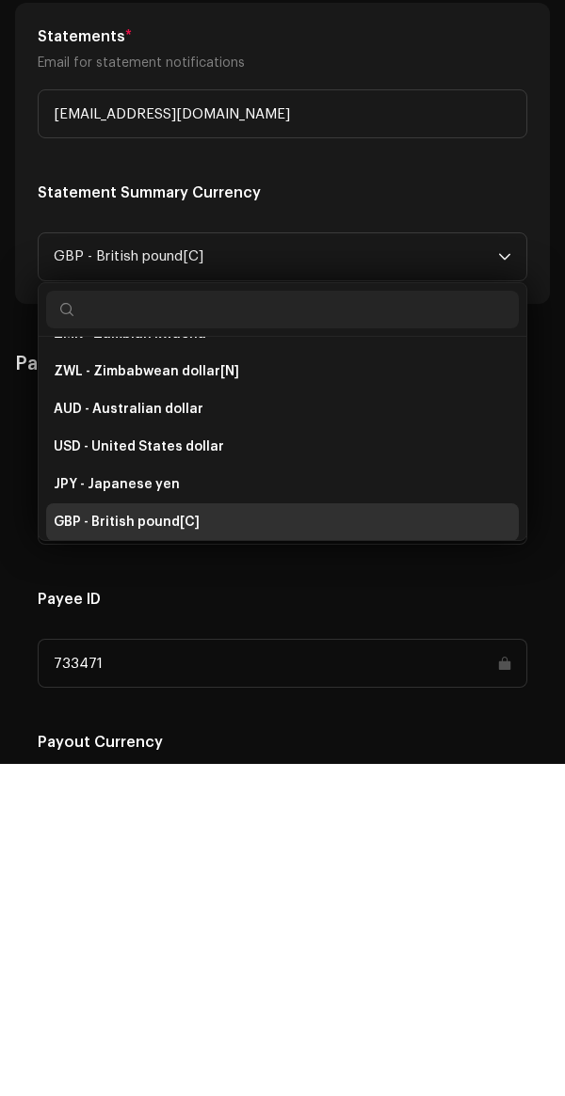
scroll to position [1001, 0]
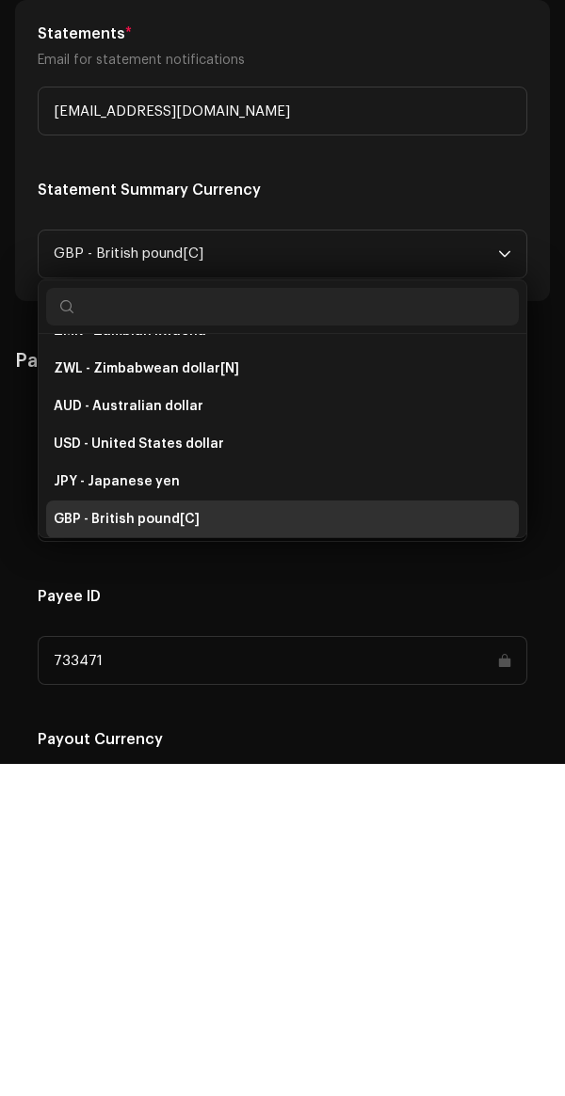
click at [324, 929] on h5 "Payee ID" at bounding box center [282, 929] width 489 height 23
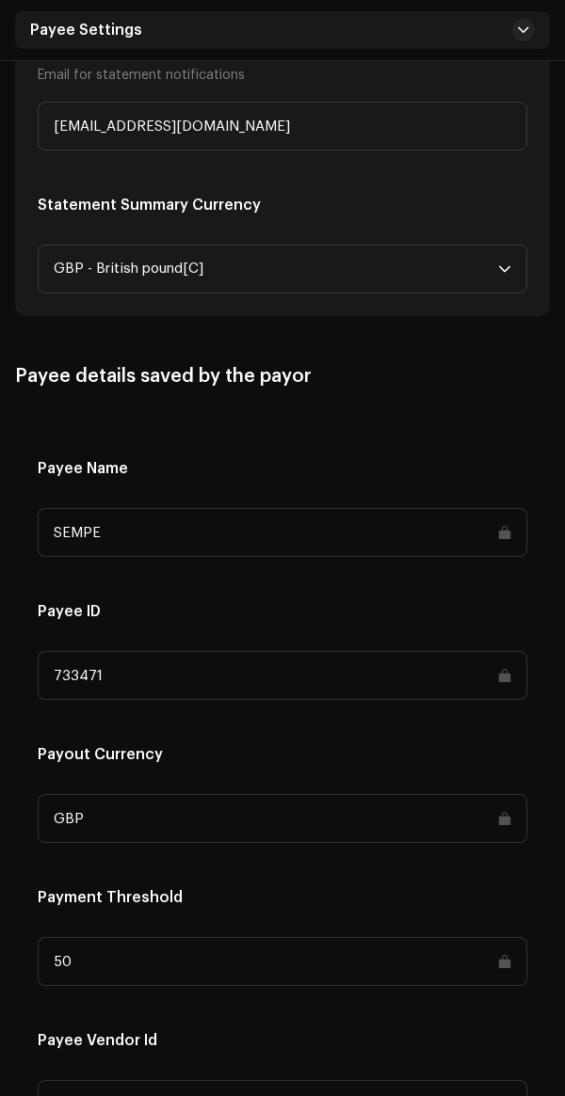
scroll to position [1326, 0]
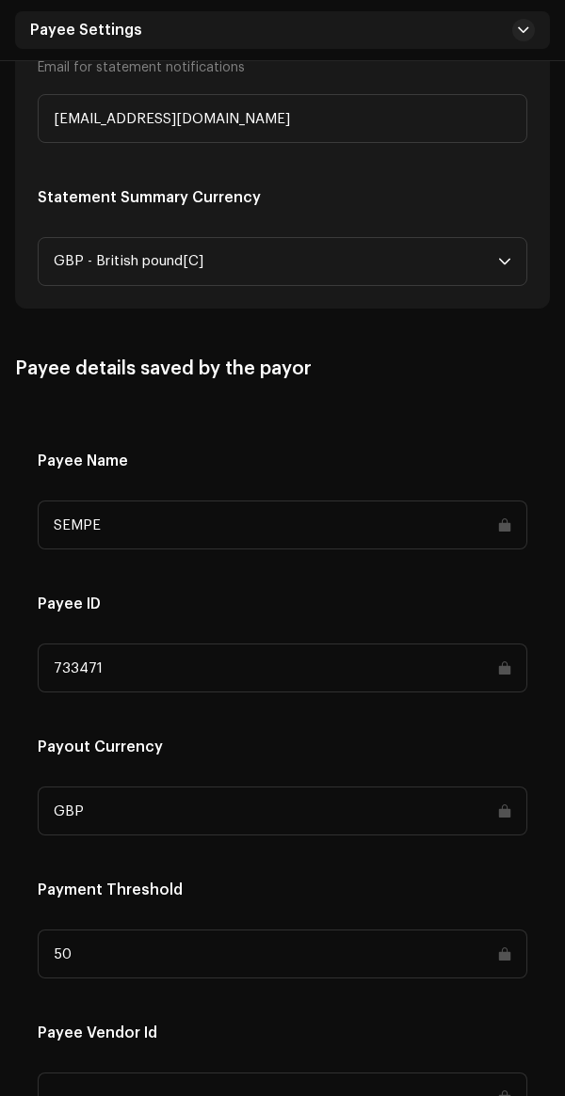
click at [406, 962] on input "50" at bounding box center [282, 954] width 489 height 49
click at [497, 950] on input "50" at bounding box center [282, 954] width 489 height 49
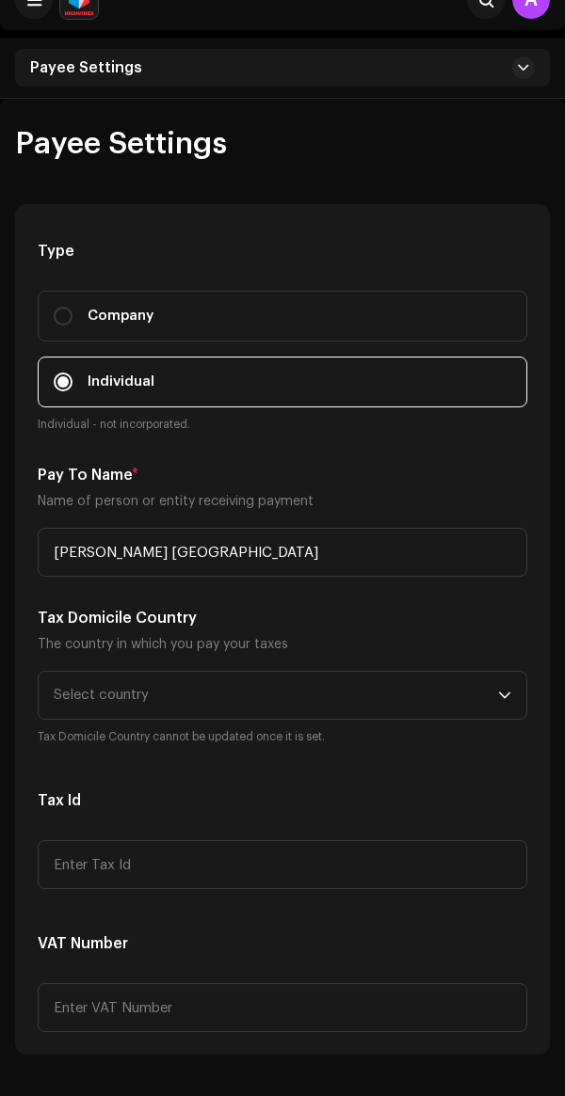
scroll to position [0, 0]
